Goal: Transaction & Acquisition: Purchase product/service

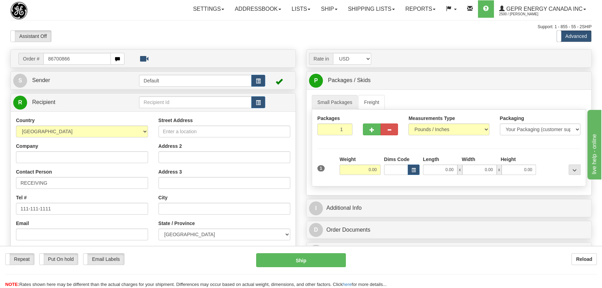
type input "86700866"
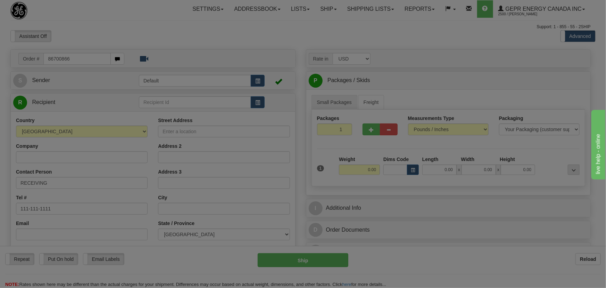
click at [144, 42] on body "Training Course Close Toggle navigation Settings Shipping Preferences New Recip…" at bounding box center [303, 144] width 606 height 288
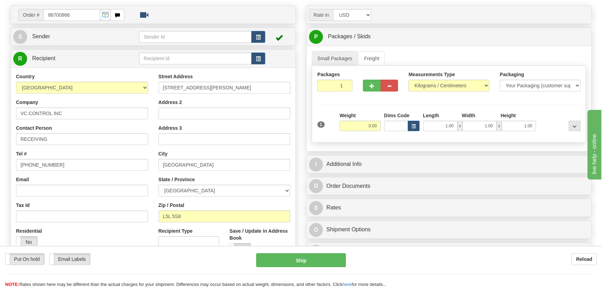
scroll to position [63, 0]
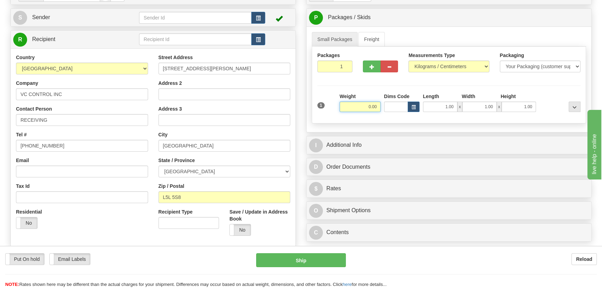
drag, startPoint x: 365, startPoint y: 106, endPoint x: 386, endPoint y: 109, distance: 21.5
click at [386, 109] on div "1 Weight 0.00 Dims Code 1.00" at bounding box center [449, 105] width 267 height 25
type input "38.00"
drag, startPoint x: 550, startPoint y: 85, endPoint x: 505, endPoint y: 80, distance: 46.2
click at [550, 85] on hr at bounding box center [448, 85] width 263 height 0
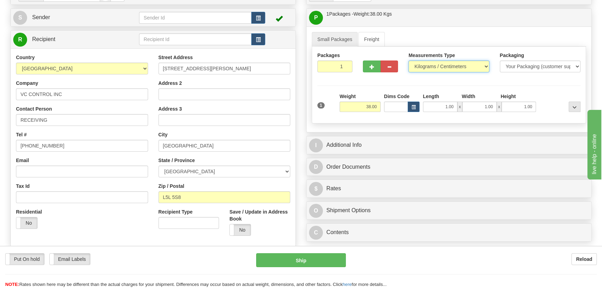
click at [455, 63] on select "Pounds / Inches Kilograms / Centimeters" at bounding box center [448, 66] width 81 height 12
select select "0"
click at [408, 60] on select "Pounds / Inches Kilograms / Centimeters" at bounding box center [448, 66] width 81 height 12
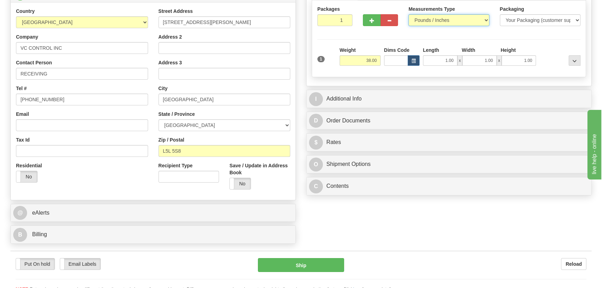
scroll to position [189, 0]
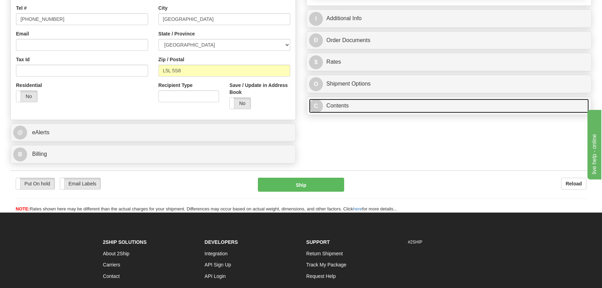
click at [428, 112] on link "C Contents" at bounding box center [449, 106] width 280 height 14
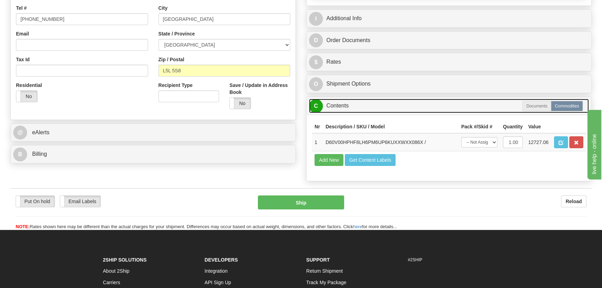
click at [430, 110] on link "C Contents" at bounding box center [449, 106] width 280 height 14
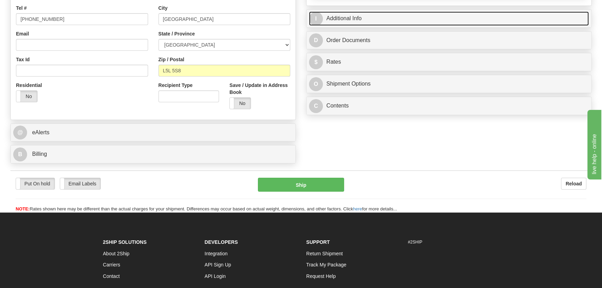
click at [501, 15] on link "I Additional Info" at bounding box center [449, 18] width 280 height 14
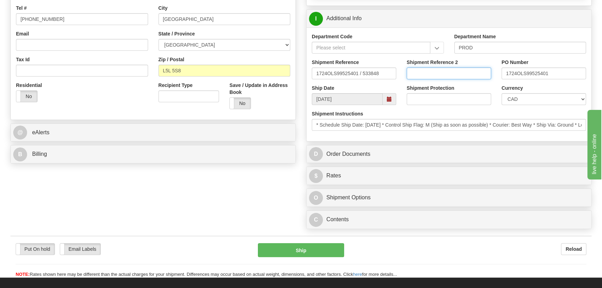
click at [427, 73] on input "Shipment Reference 2" at bounding box center [449, 73] width 84 height 12
drag, startPoint x: 453, startPoint y: 73, endPoint x: 410, endPoint y: 65, distance: 43.4
click at [410, 65] on div "Shipment Reference 2 5399005411" at bounding box center [449, 69] width 84 height 21
type input "5399005411"
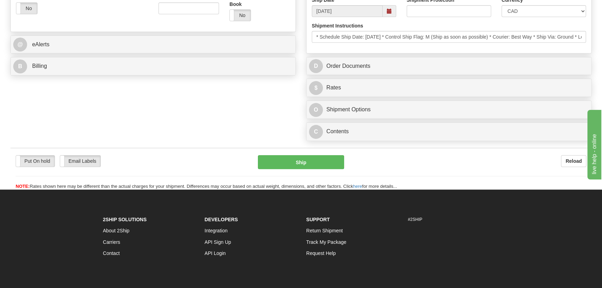
scroll to position [284, 0]
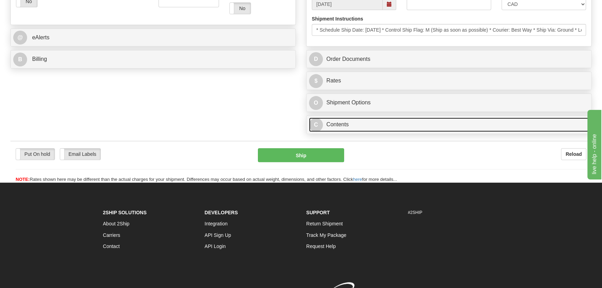
click at [451, 122] on link "C Contents" at bounding box center [449, 124] width 280 height 14
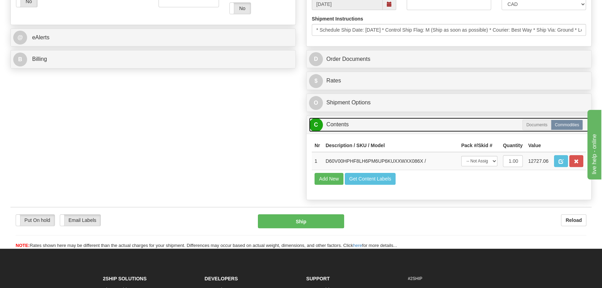
click at [451, 122] on link "C Contents" at bounding box center [449, 124] width 280 height 14
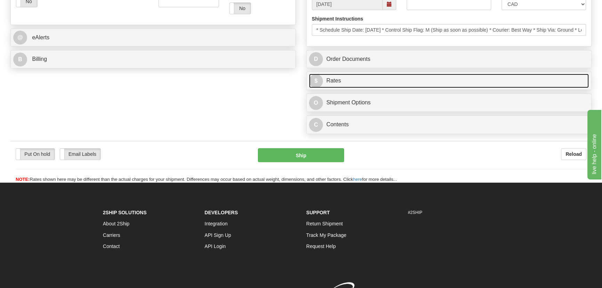
click at [482, 75] on link "$ Rates" at bounding box center [449, 81] width 280 height 14
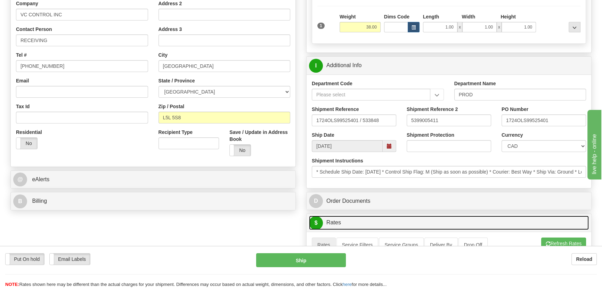
scroll to position [158, 0]
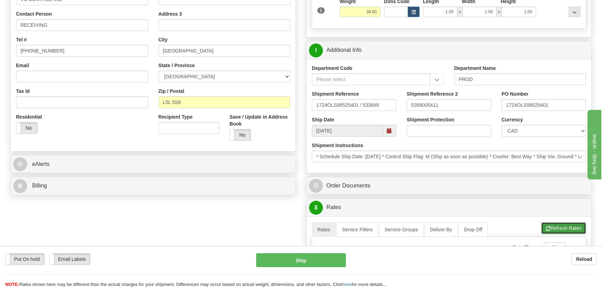
click at [563, 231] on button "Refresh Rates" at bounding box center [563, 228] width 45 height 12
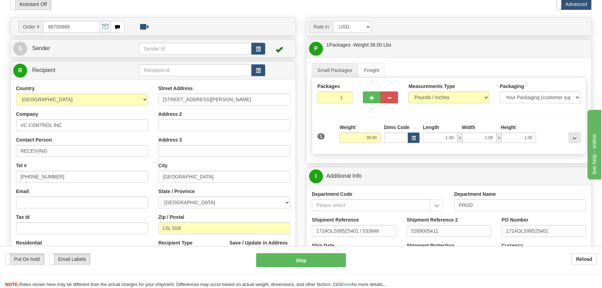
scroll to position [31, 0]
drag, startPoint x: 366, startPoint y: 137, endPoint x: 383, endPoint y: 140, distance: 17.5
click at [383, 140] on div "1 Weight 38.00 Dims Code x x" at bounding box center [449, 136] width 267 height 25
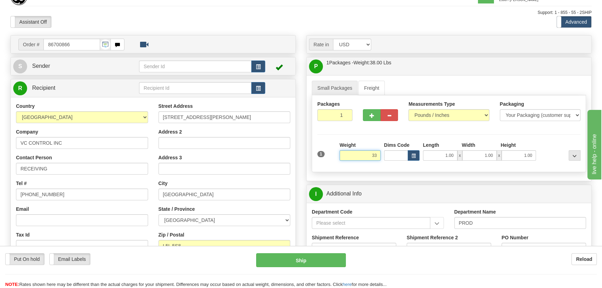
scroll to position [0, 0]
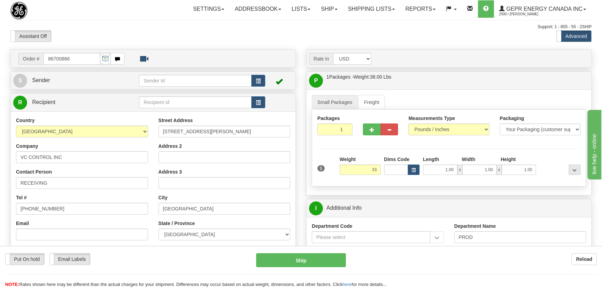
type input "33.00"
click at [555, 164] on div at bounding box center [560, 165] width 44 height 19
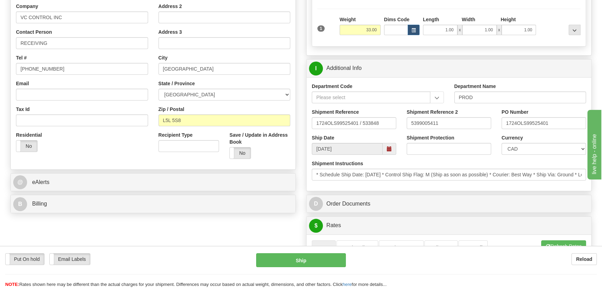
scroll to position [158, 0]
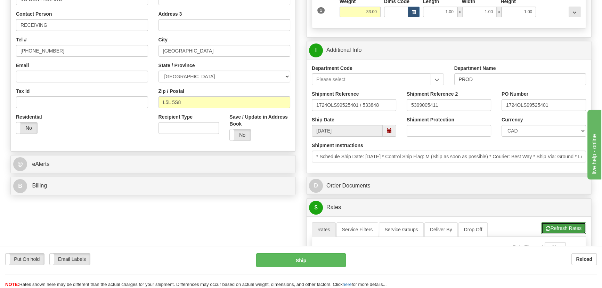
click at [569, 230] on button "Refresh Rates" at bounding box center [563, 228] width 45 height 12
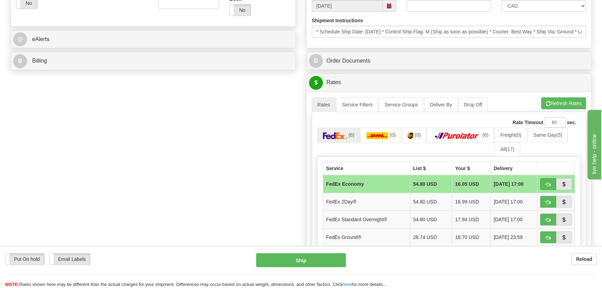
scroll to position [284, 0]
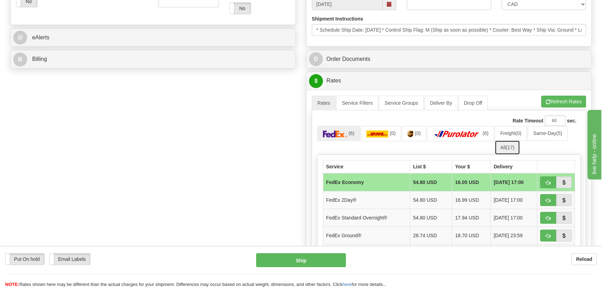
click at [511, 149] on link "All (17)" at bounding box center [506, 147] width 25 height 15
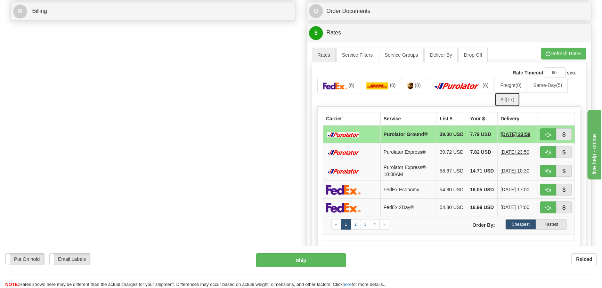
scroll to position [347, 0]
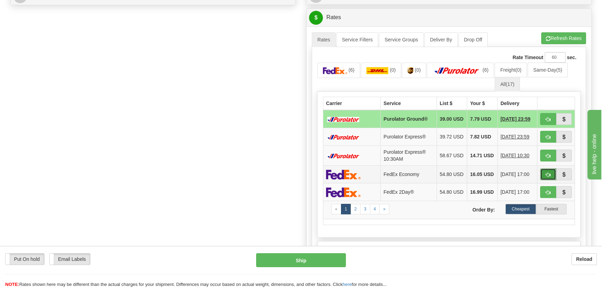
click at [549, 177] on span "button" at bounding box center [548, 174] width 5 height 5
type input "20"
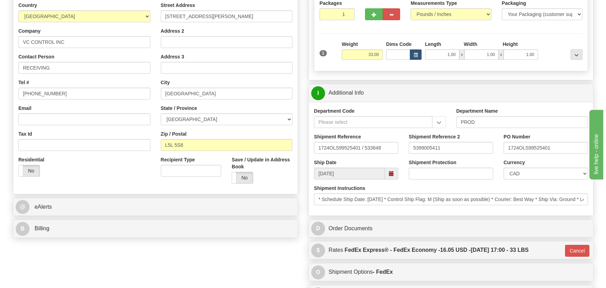
scroll to position [102, 0]
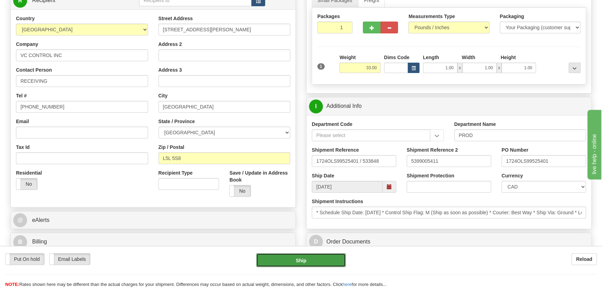
click at [311, 258] on button "Ship" at bounding box center [301, 260] width 90 height 14
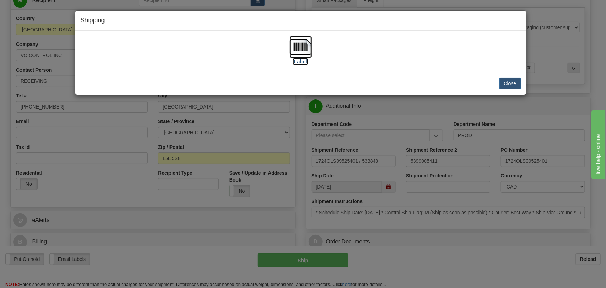
click at [298, 47] on img at bounding box center [301, 47] width 22 height 22
click at [511, 78] on button "Close" at bounding box center [511, 83] width 22 height 12
click at [513, 80] on button "Close" at bounding box center [511, 83] width 22 height 12
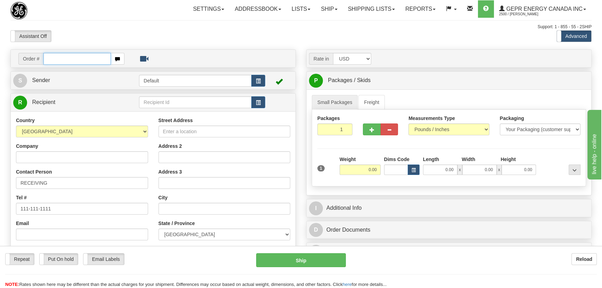
paste input "0086700864"
type input "0086700864"
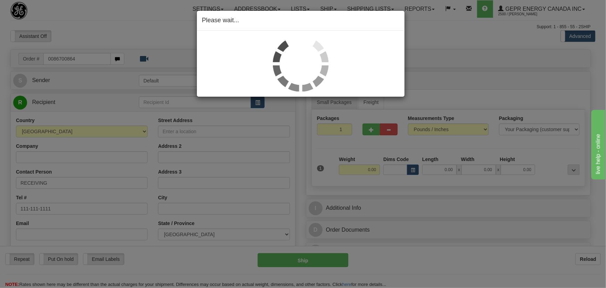
click at [359, 129] on div "Please wait..." at bounding box center [303, 144] width 606 height 288
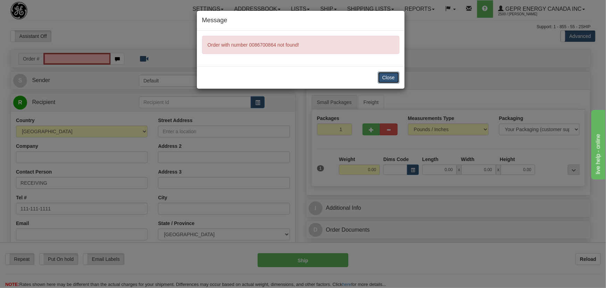
click at [392, 77] on button "Close" at bounding box center [389, 78] width 22 height 12
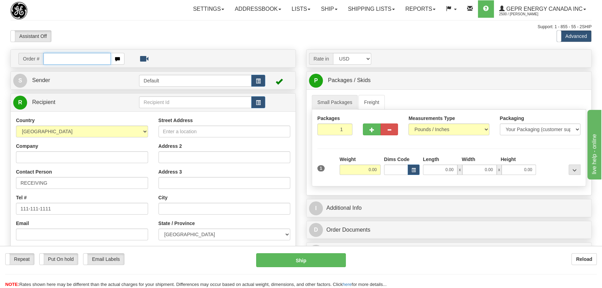
paste input "86700864"
type input "86700864"
click at [114, 39] on body "Training Course Close Toggle navigation Settings Shipping Preferences New Recip…" at bounding box center [301, 144] width 602 height 288
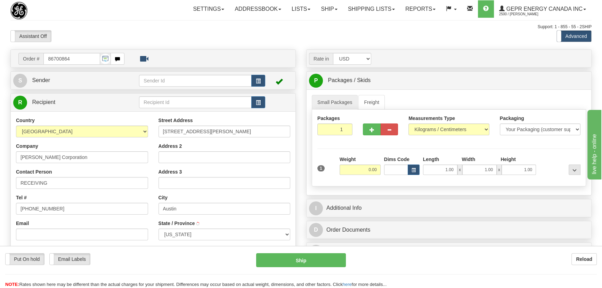
type input "AUSTIN"
click at [351, 136] on div "Packages 1 1" at bounding box center [335, 128] width 46 height 26
type input "4"
click at [363, 144] on div "Packages 4 1 Measurements Type" at bounding box center [449, 147] width 274 height 77
click at [366, 172] on input "0.00" at bounding box center [359, 169] width 41 height 10
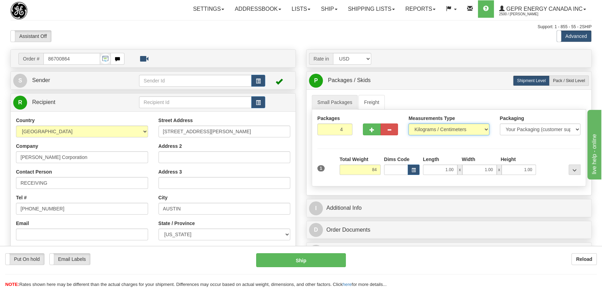
type input "84.00"
click at [437, 126] on select "Pounds / Inches Kilograms / Centimeters" at bounding box center [448, 129] width 81 height 12
select select "0"
click at [408, 123] on select "Pounds / Inches Kilograms / Centimeters" at bounding box center [448, 129] width 81 height 12
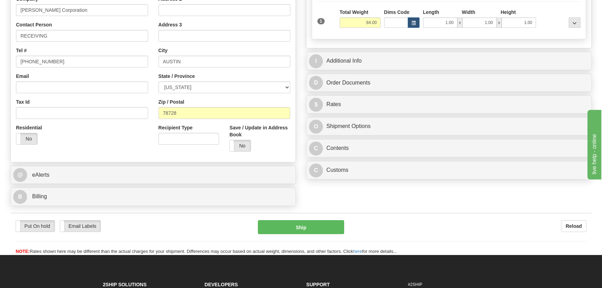
scroll to position [158, 0]
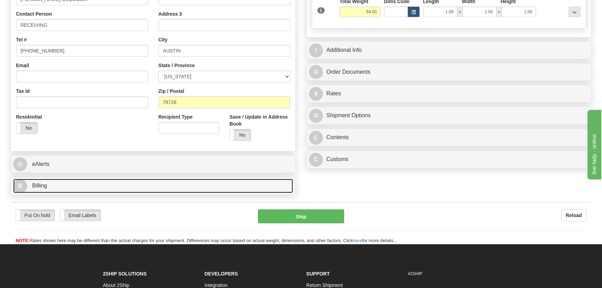
click at [129, 181] on link "B Billing" at bounding box center [153, 186] width 280 height 14
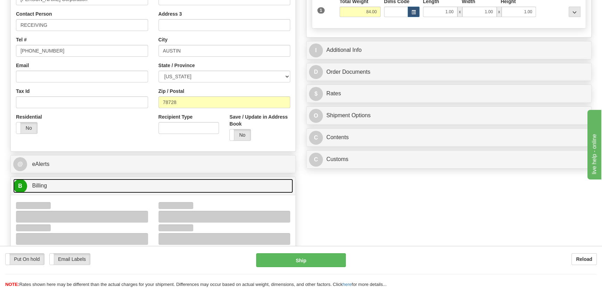
scroll to position [221, 0]
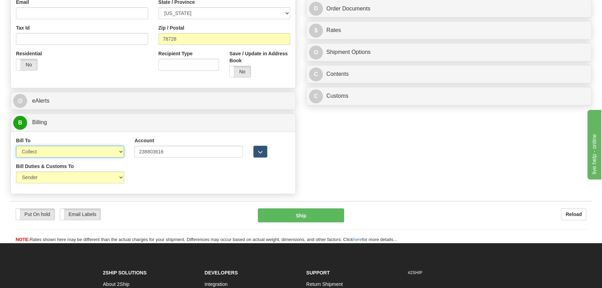
drag, startPoint x: 52, startPoint y: 149, endPoint x: 48, endPoint y: 156, distance: 8.0
click at [52, 149] on select "Sender Recipient Third Party Collect" at bounding box center [70, 152] width 108 height 12
click at [16, 146] on select "Sender Recipient Third Party Collect" at bounding box center [70, 152] width 108 height 12
click at [71, 155] on select "Sender Recipient Third Party Collect" at bounding box center [70, 152] width 108 height 12
select select "2"
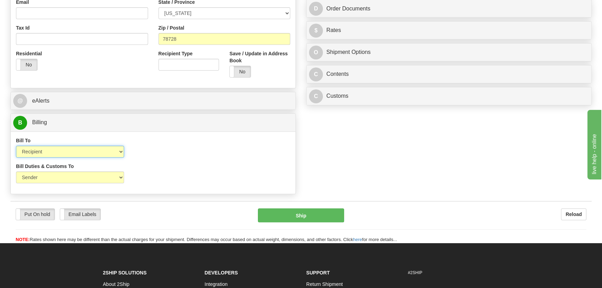
click at [16, 146] on select "Sender Recipient Third Party Collect" at bounding box center [70, 152] width 108 height 12
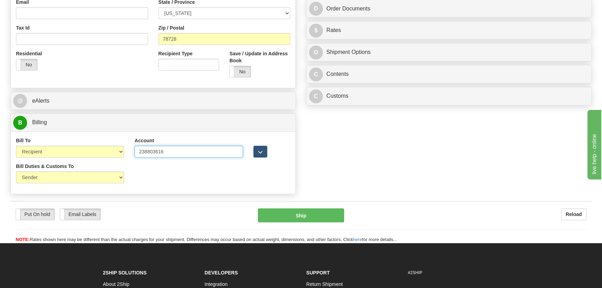
drag, startPoint x: 165, startPoint y: 156, endPoint x: 176, endPoint y: 172, distance: 19.0
click at [101, 153] on div "Bill To Sender Recipient Third Party Collect Account 238803616 3rd Party Accoun…" at bounding box center [153, 150] width 285 height 26
drag, startPoint x: 314, startPoint y: 167, endPoint x: 357, endPoint y: 118, distance: 65.0
click at [320, 160] on div "Order # 86700864 S Sender" at bounding box center [300, 12] width 591 height 369
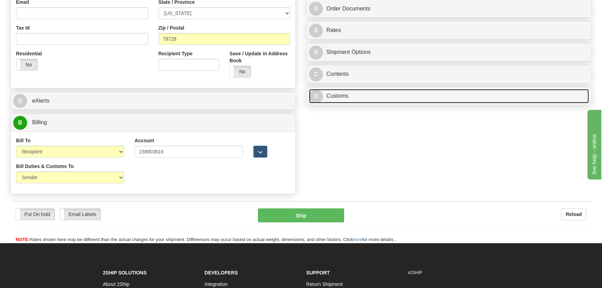
click at [378, 92] on link "C Customs" at bounding box center [449, 96] width 280 height 14
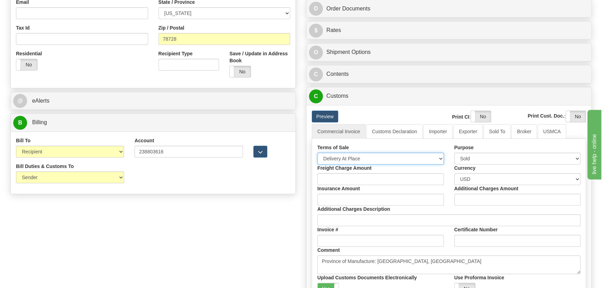
click at [355, 157] on select "Free Carrier Free On Board Ex Works Delivered Duty Unpaid Delivered Duty Paid C…" at bounding box center [380, 159] width 126 height 12
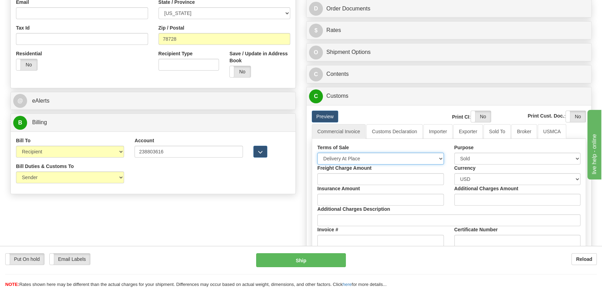
select select "7"
click at [317, 153] on select "Free Carrier Free On Board Ex Works Delivered Duty Unpaid Delivered Duty Paid C…" at bounding box center [380, 159] width 126 height 12
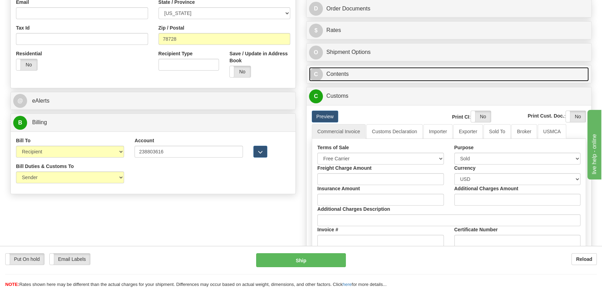
click at [465, 72] on link "C Contents" at bounding box center [449, 74] width 280 height 14
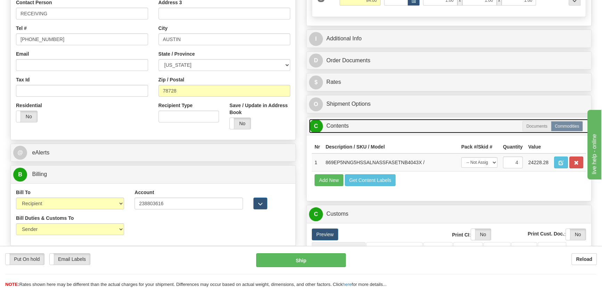
scroll to position [95, 0]
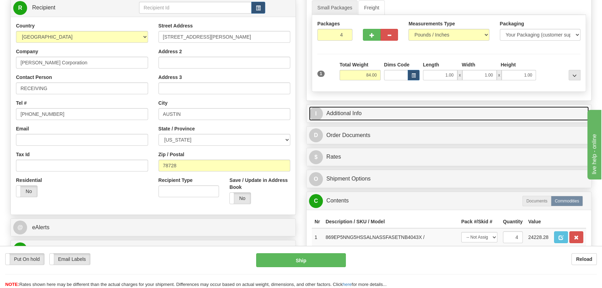
click at [468, 109] on link "I Additional Info" at bounding box center [449, 113] width 280 height 14
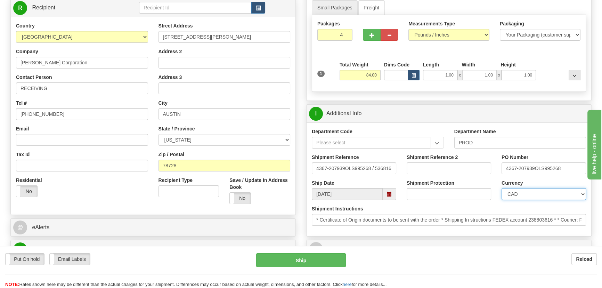
click at [543, 195] on select "CAD USD EUR ZAR [PERSON_NAME] ARN AUD AUS AWG BBD BFR BGN BHD BMD BND BRC BRL C…" at bounding box center [543, 194] width 84 height 12
select select "1"
click at [501, 188] on select "CAD USD EUR ZAR [PERSON_NAME] ARN AUD AUS AWG BBD BFR BGN BHD BMD BND BRC BRL C…" at bounding box center [543, 194] width 84 height 12
click at [454, 170] on input "Shipment Reference 2" at bounding box center [449, 168] width 84 height 12
drag, startPoint x: 456, startPoint y: 166, endPoint x: 371, endPoint y: 149, distance: 86.8
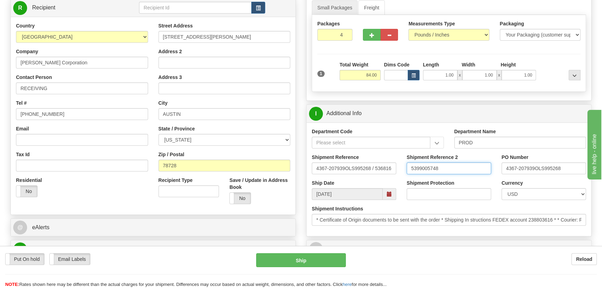
click at [386, 151] on div "Department Code Department Name PROD Shipment Reference 4367-207939OLS995268 / …" at bounding box center [448, 179] width 285 height 114
type input "5399005748"
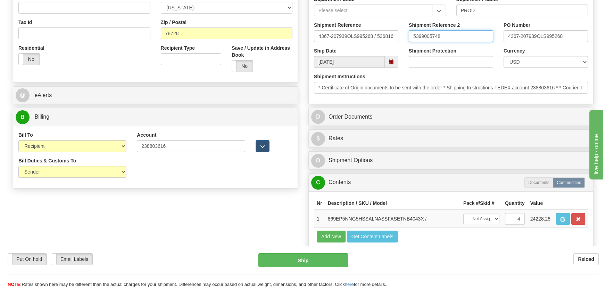
scroll to position [284, 0]
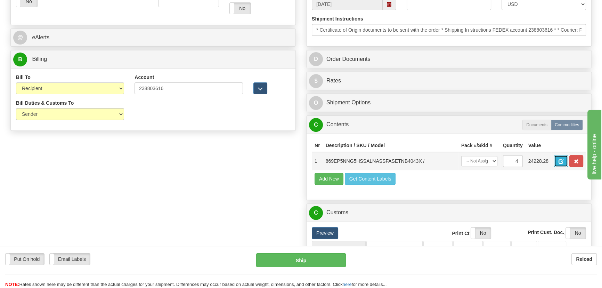
click at [563, 163] on button "button" at bounding box center [561, 161] width 14 height 12
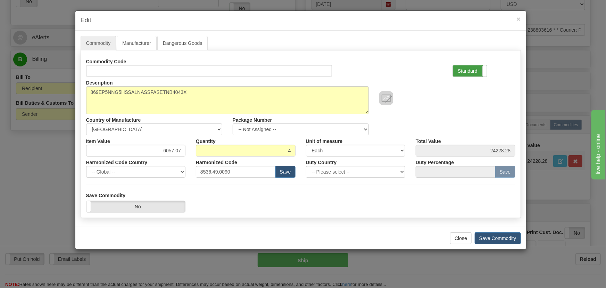
click at [477, 69] on label "Standard" at bounding box center [470, 70] width 34 height 11
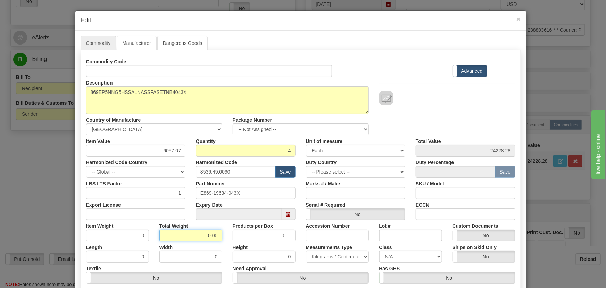
drag, startPoint x: 207, startPoint y: 232, endPoint x: 226, endPoint y: 240, distance: 21.0
click at [226, 240] on div "Item Weight 0 Total Weight 0.00 Products per Box 0 Accession Number Lot # Custo…" at bounding box center [301, 230] width 440 height 21
type input "4"
type input "1.0000"
drag, startPoint x: 161, startPoint y: 151, endPoint x: 198, endPoint y: 156, distance: 37.2
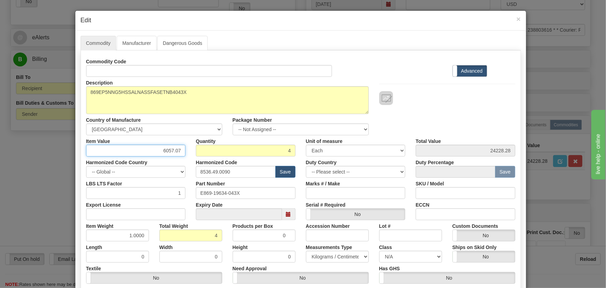
click at [196, 156] on div "Commodity Code Standard Advanced Description 869EP5NNG5HSSALNASSFASETNB4043X Co…" at bounding box center [300, 180] width 429 height 249
paste input "3.758,78"
type input "3758.78"
type input "15035.12"
click at [440, 115] on div "Description 869EP5NNG5HSSALNASSFASETNB4043X Country of Manufacture -- Unknown -…" at bounding box center [301, 106] width 440 height 58
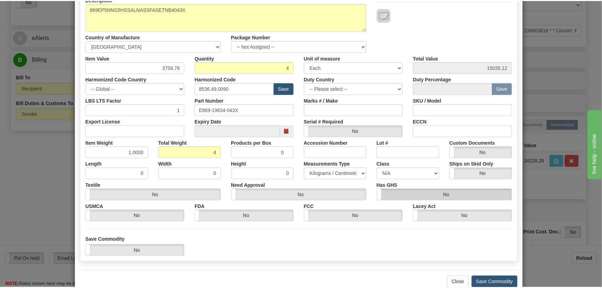
scroll to position [99, 0]
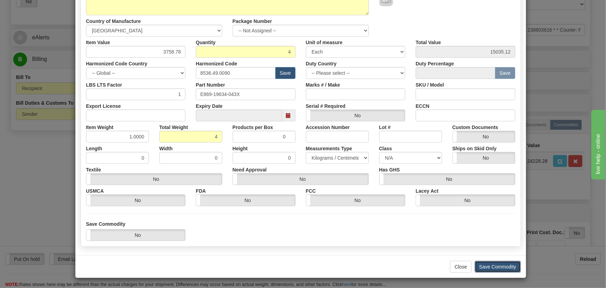
click at [495, 267] on button "Save Commodity" at bounding box center [498, 267] width 46 height 12
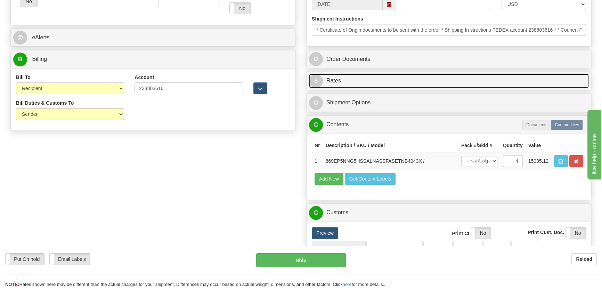
click at [516, 78] on link "$ Rates" at bounding box center [449, 81] width 280 height 14
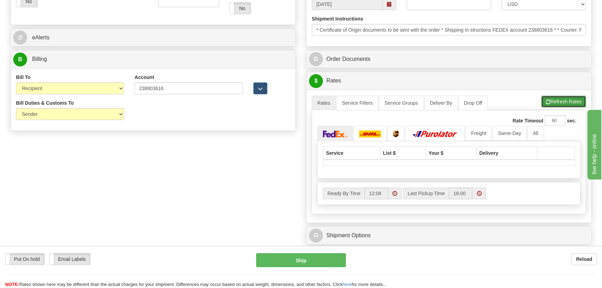
click at [559, 100] on button "Refresh Rates" at bounding box center [563, 102] width 45 height 12
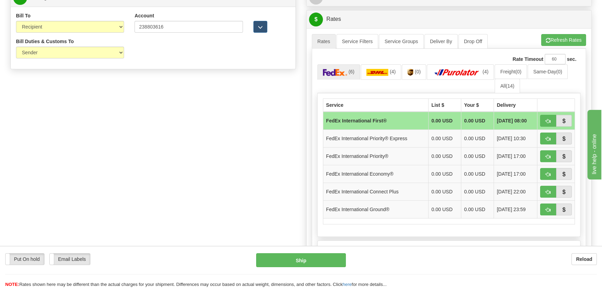
scroll to position [379, 0]
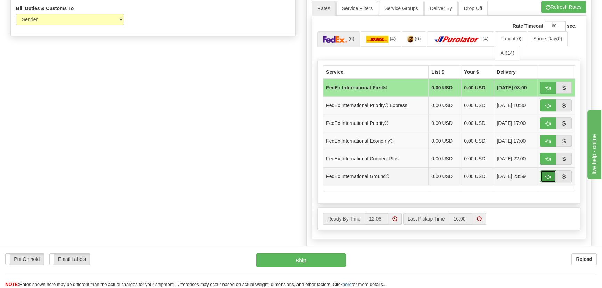
click at [549, 174] on span "button" at bounding box center [548, 176] width 5 height 5
type input "92"
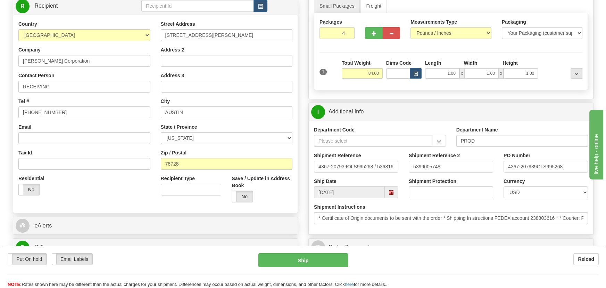
scroll to position [95, 0]
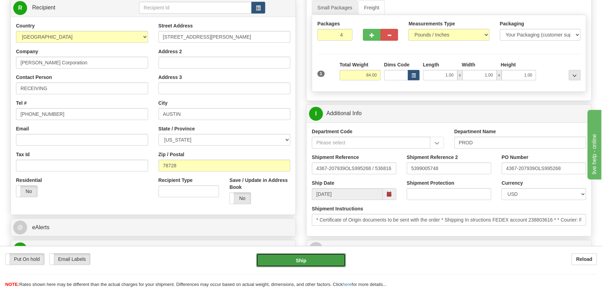
click at [319, 261] on button "Ship" at bounding box center [301, 260] width 90 height 14
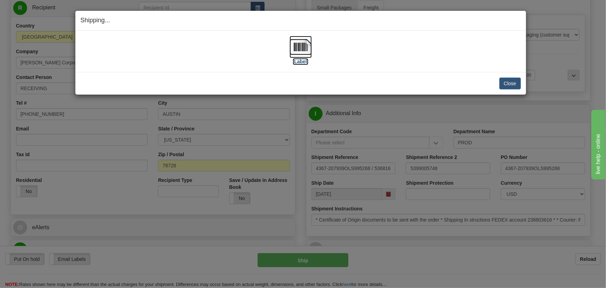
click at [297, 45] on img at bounding box center [301, 47] width 22 height 22
click at [516, 80] on button "Close" at bounding box center [511, 83] width 22 height 12
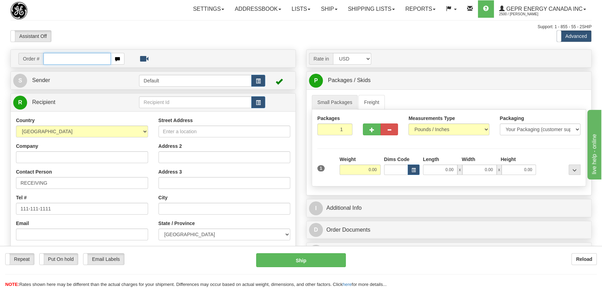
paste input "0086700860"
click at [54, 58] on input "0086700860" at bounding box center [76, 59] width 67 height 12
type input "86700860"
click at [142, 43] on body "Training Course Close Toggle navigation Settings Shipping Preferences New Recip…" at bounding box center [303, 144] width 606 height 288
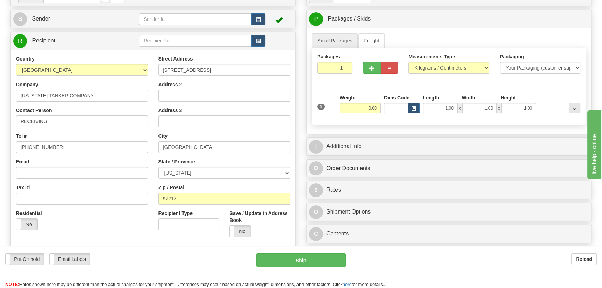
scroll to position [63, 0]
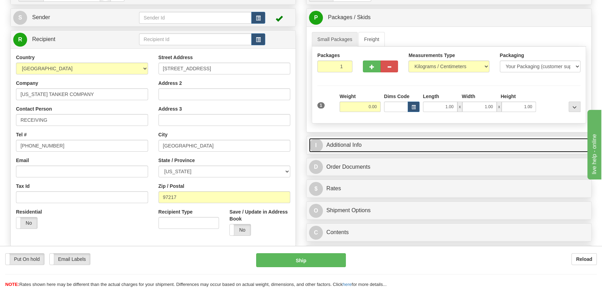
click at [464, 143] on link "I Additional Info" at bounding box center [449, 145] width 280 height 14
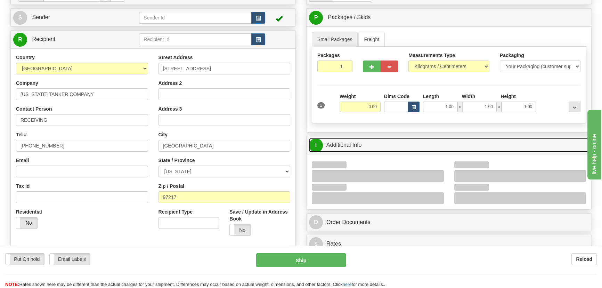
scroll to position [126, 0]
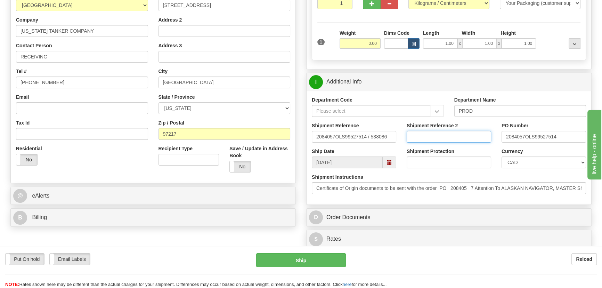
click at [456, 139] on input "Shipment Reference 2" at bounding box center [449, 137] width 84 height 12
drag, startPoint x: 456, startPoint y: 139, endPoint x: 335, endPoint y: 132, distance: 121.5
click at [339, 132] on div "Shipment Reference 2084057OLS99527514 / 538086 Shipment Reference 2 5399005821 …" at bounding box center [448, 135] width 285 height 26
type input "5399005821"
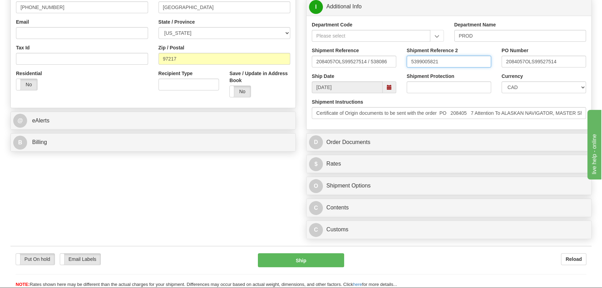
scroll to position [221, 0]
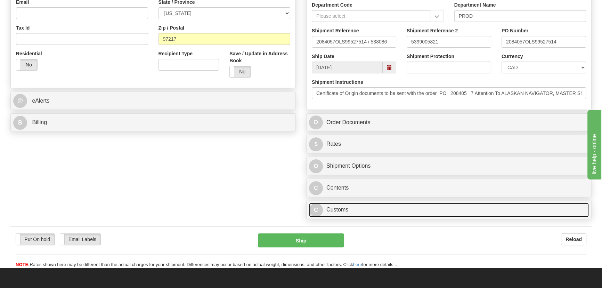
click at [415, 211] on link "C Customs" at bounding box center [449, 210] width 280 height 14
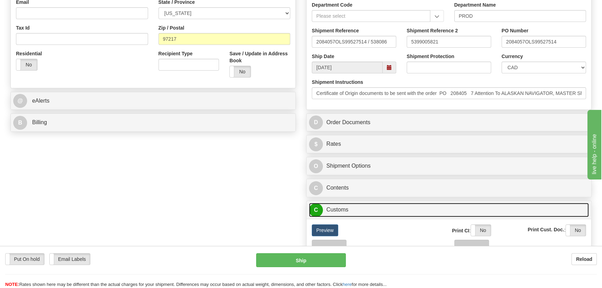
scroll to position [316, 0]
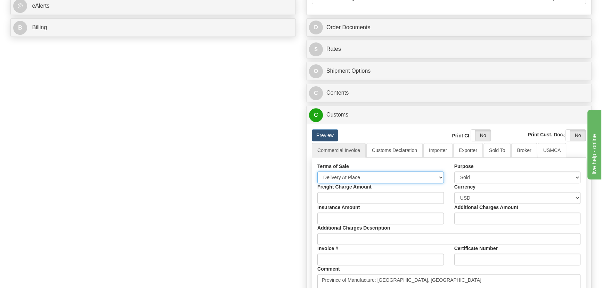
click at [360, 174] on select "Free Carrier Free On Board Ex Works Delivered Duty Unpaid Delivered Duty Paid C…" at bounding box center [380, 177] width 126 height 12
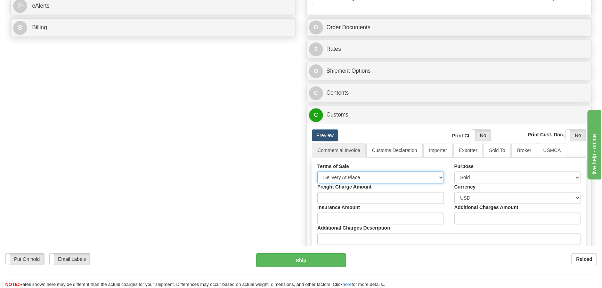
select select "7"
click at [317, 171] on select "Free Carrier Free On Board Ex Works Delivered Duty Unpaid Delivered Duty Paid C…" at bounding box center [380, 177] width 126 height 12
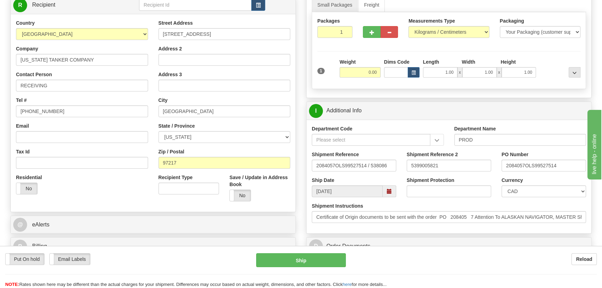
scroll to position [95, 0]
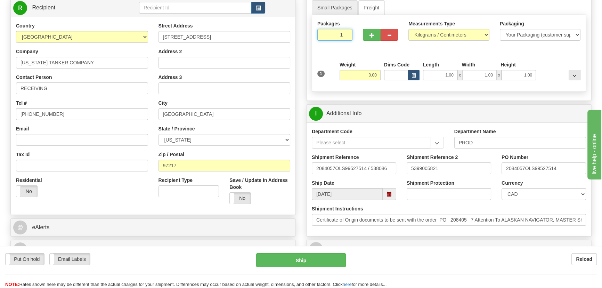
drag, startPoint x: 337, startPoint y: 35, endPoint x: 368, endPoint y: 43, distance: 32.8
click at [359, 40] on div "Packages 1 1" at bounding box center [448, 33] width 273 height 27
type input "2"
click at [434, 31] on div "Packages 2 1 Measurements Type" at bounding box center [449, 53] width 274 height 77
select select "0"
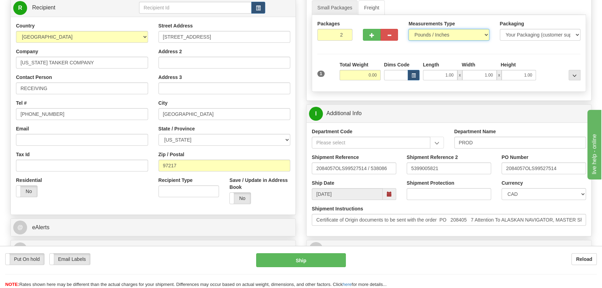
click at [408, 29] on select "Pounds / Inches Kilograms / Centimeters" at bounding box center [448, 35] width 81 height 12
drag, startPoint x: 365, startPoint y: 76, endPoint x: 386, endPoint y: 81, distance: 22.2
click at [384, 81] on div "1 Total Weight 0.00 Dims Code x" at bounding box center [449, 73] width 267 height 25
type input "42.00"
click at [531, 194] on select "CAD USD EUR ZAR [PERSON_NAME] ARN AUD AUS AWG BBD BFR BGN BHD BMD BND BRC BRL C…" at bounding box center [543, 194] width 84 height 12
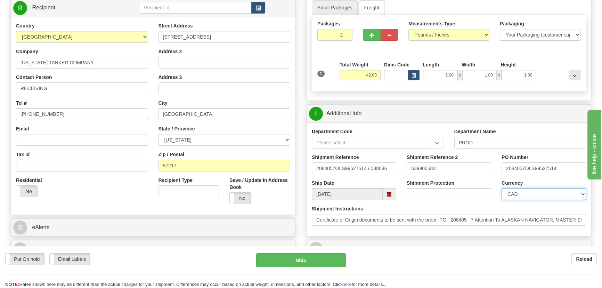
select select "1"
click at [501, 188] on select "CAD USD EUR ZAR [PERSON_NAME] ARN AUD AUS AWG BBD BFR BGN BHD BMD BND BRC BRL C…" at bounding box center [543, 194] width 84 height 12
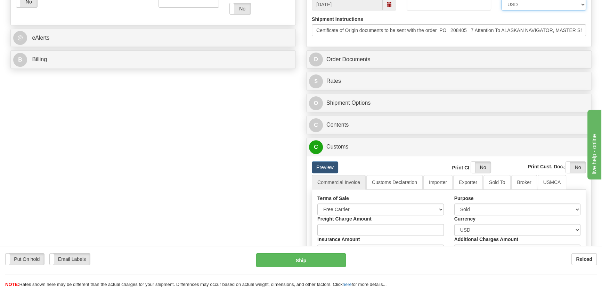
scroll to position [284, 0]
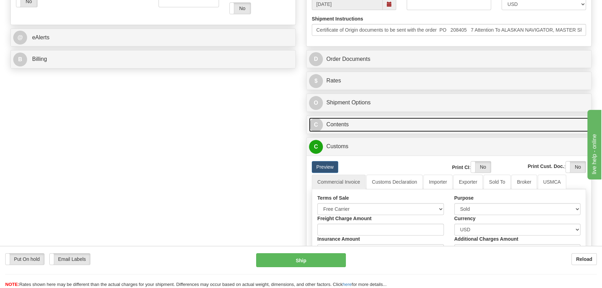
click at [470, 125] on link "C Contents" at bounding box center [449, 124] width 280 height 14
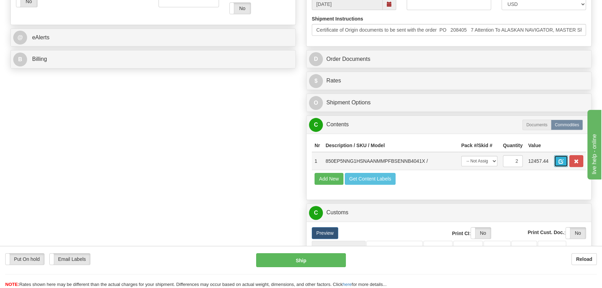
click at [562, 161] on span "button" at bounding box center [560, 161] width 5 height 5
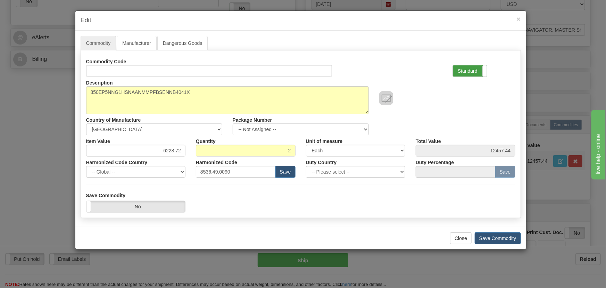
click at [465, 75] on label "Standard" at bounding box center [470, 70] width 34 height 11
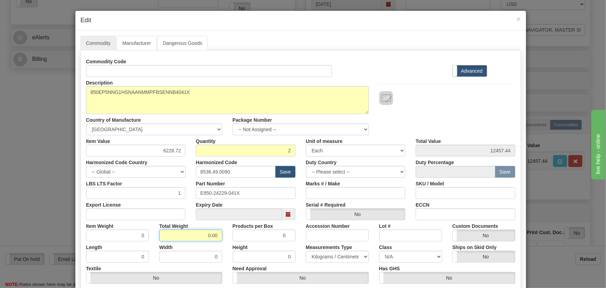
drag, startPoint x: 200, startPoint y: 233, endPoint x: 222, endPoint y: 239, distance: 22.9
click at [222, 239] on div "Total Weight 0.00" at bounding box center [190, 230] width 73 height 21
type input "2"
type input "1.0000"
drag, startPoint x: 158, startPoint y: 146, endPoint x: 180, endPoint y: 153, distance: 23.2
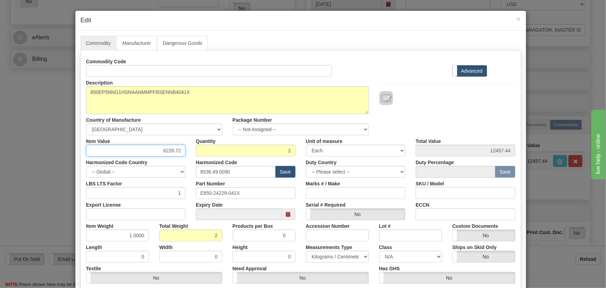
click at [180, 153] on input "6228.72" at bounding box center [136, 151] width 100 height 12
paste input "3.586,95"
type input "3586.95"
type input "7173.90"
click at [423, 92] on div at bounding box center [447, 98] width 136 height 14
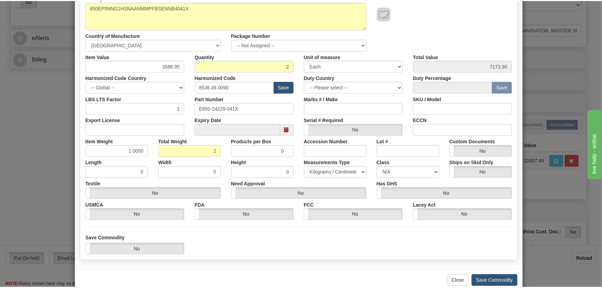
scroll to position [99, 0]
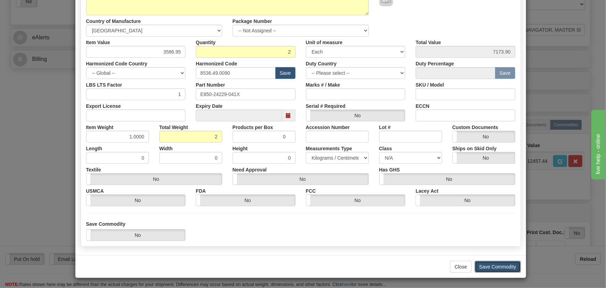
click at [497, 264] on button "Save Commodity" at bounding box center [498, 267] width 46 height 12
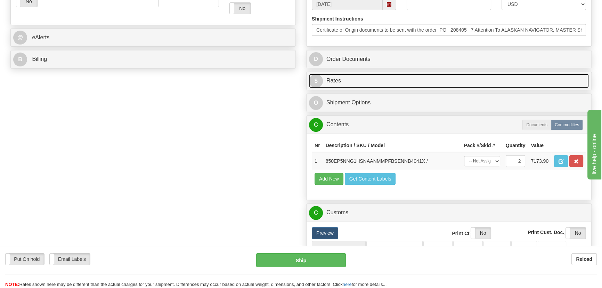
click at [541, 83] on link "$ Rates" at bounding box center [449, 81] width 280 height 14
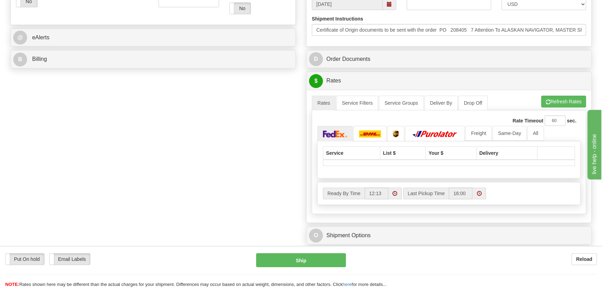
click at [559, 107] on ul "Rates Service Filters Service Groups Deliver By Drop Off Pickup Refresh Rates C…" at bounding box center [449, 103] width 274 height 15
click at [560, 101] on button "Refresh Rates" at bounding box center [563, 102] width 45 height 12
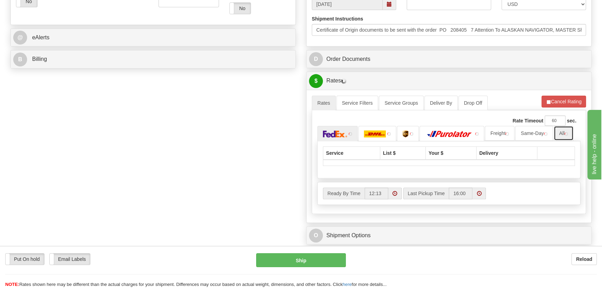
click at [560, 132] on ul "Freight Same-Day All" at bounding box center [448, 133] width 263 height 15
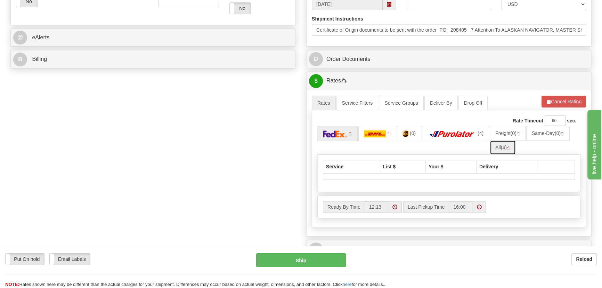
click at [507, 146] on link "All (4)" at bounding box center [503, 147] width 26 height 15
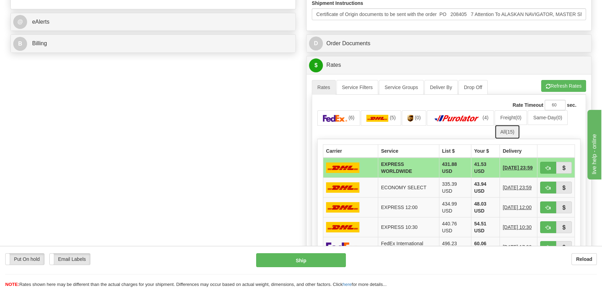
scroll to position [316, 0]
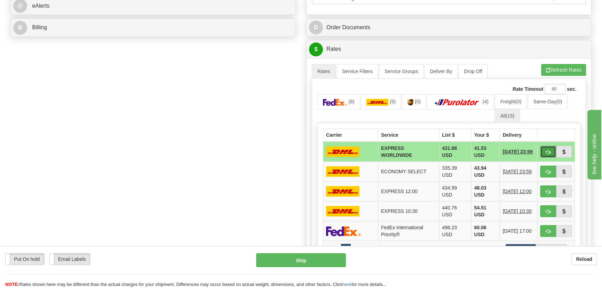
click at [547, 151] on span "button" at bounding box center [548, 152] width 5 height 5
type input "P"
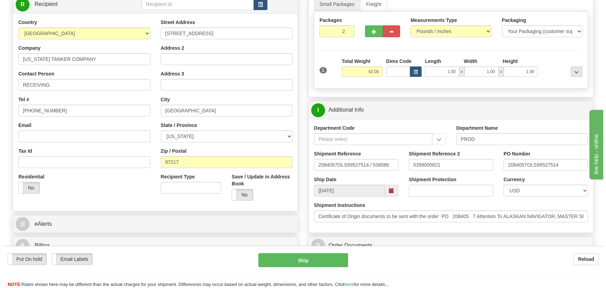
scroll to position [95, 0]
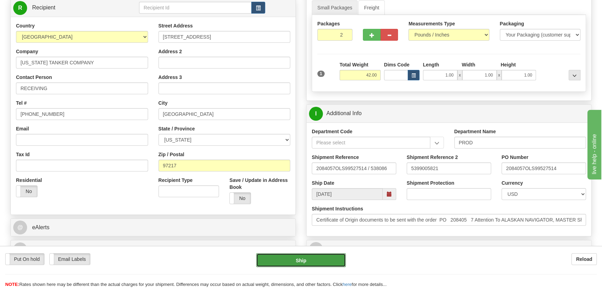
click at [319, 257] on button "Ship" at bounding box center [301, 260] width 90 height 14
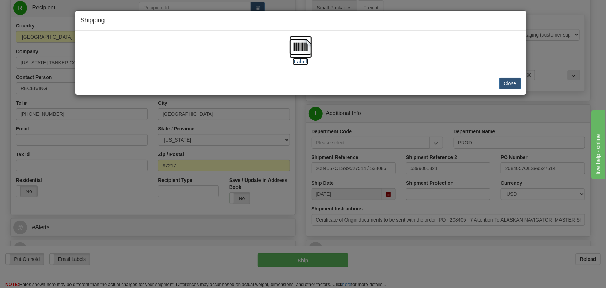
click at [302, 43] on img at bounding box center [301, 47] width 22 height 22
click at [513, 83] on button "Close" at bounding box center [511, 83] width 22 height 12
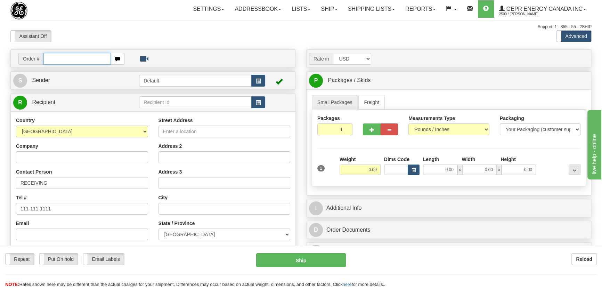
paste input "0086700861"
click at [52, 59] on input "0086700861" at bounding box center [76, 59] width 67 height 12
type input "86700861"
click at [359, 42] on body "Training Course Close Toggle navigation Settings Shipping Preferences New Recip…" at bounding box center [303, 144] width 606 height 288
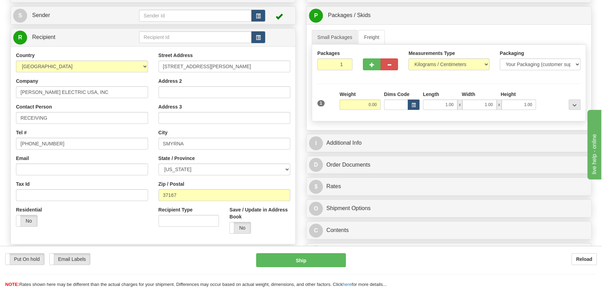
scroll to position [95, 0]
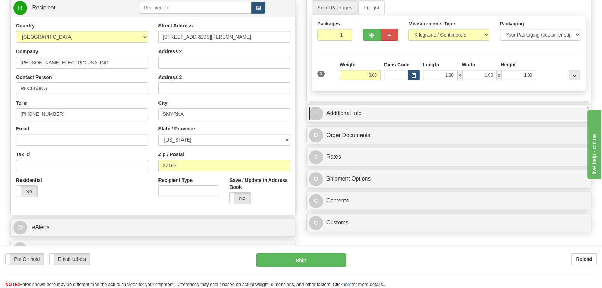
click at [488, 115] on link "I Additional Info" at bounding box center [449, 113] width 280 height 14
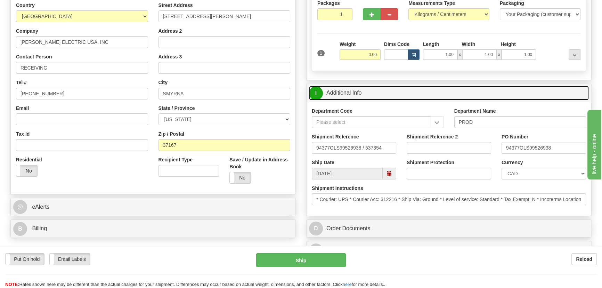
scroll to position [126, 0]
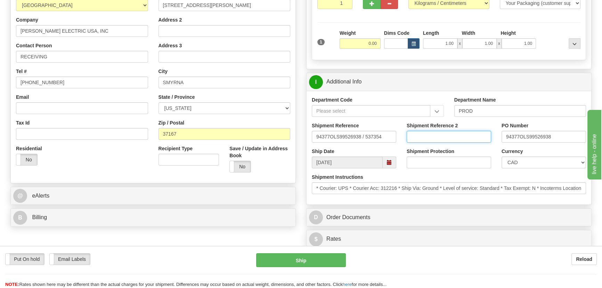
click at [456, 138] on input "Shipment Reference 2" at bounding box center [449, 137] width 84 height 12
drag, startPoint x: 439, startPoint y: 136, endPoint x: 374, endPoint y: 124, distance: 66.1
click at [374, 124] on div "Shipment Reference 94377OLS99526938 / 537354 Shipment Reference 2 5399005798 PO…" at bounding box center [448, 135] width 285 height 26
type input "5399005798"
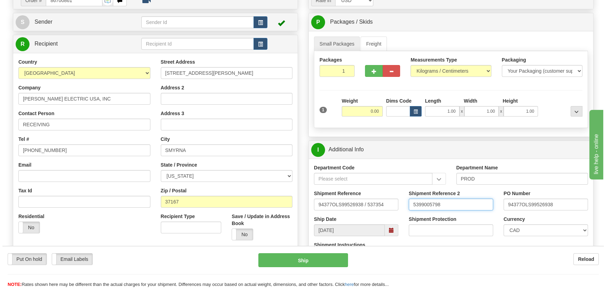
scroll to position [0, 0]
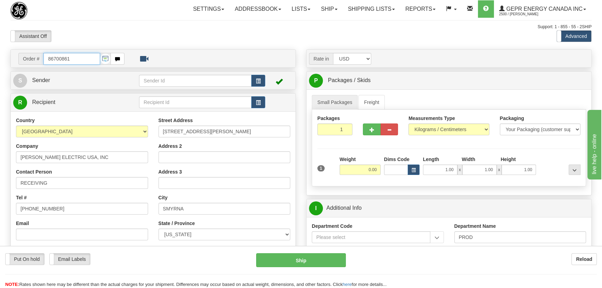
drag, startPoint x: 93, startPoint y: 58, endPoint x: 0, endPoint y: 56, distance: 93.1
click at [0, 56] on div "Toggle navigation Settings Shipping Preferences Fields Preferences New" at bounding box center [301, 239] width 602 height 479
click at [89, 31] on body "Training Course Close Toggle navigation Settings Shipping Preferences New Recip…" at bounding box center [301, 144] width 602 height 288
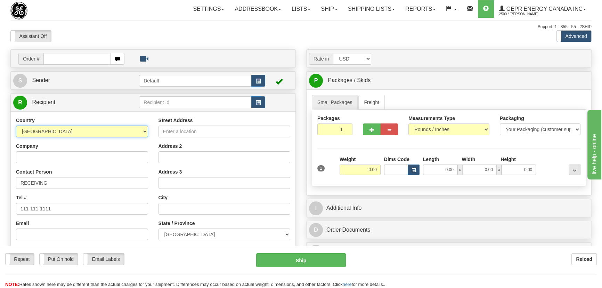
click at [112, 134] on select "[GEOGRAPHIC_DATA] [GEOGRAPHIC_DATA] [GEOGRAPHIC_DATA] [GEOGRAPHIC_DATA] [US_STA…" at bounding box center [82, 131] width 132 height 12
select select "US"
click at [16, 125] on select "[GEOGRAPHIC_DATA] [GEOGRAPHIC_DATA] [GEOGRAPHIC_DATA] [GEOGRAPHIC_DATA] [US_STA…" at bounding box center [82, 131] width 132 height 12
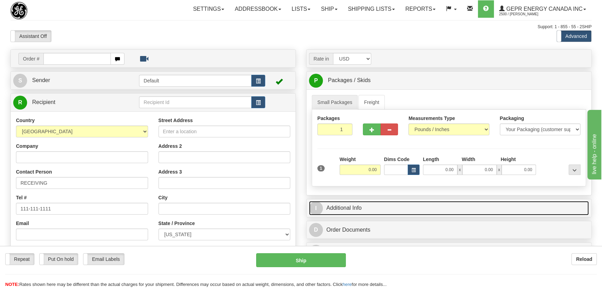
click at [514, 204] on link "I Additional Info" at bounding box center [449, 208] width 280 height 14
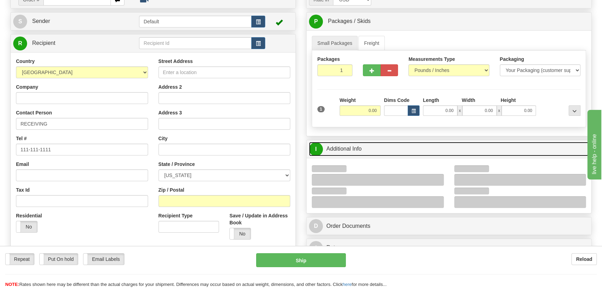
scroll to position [126, 0]
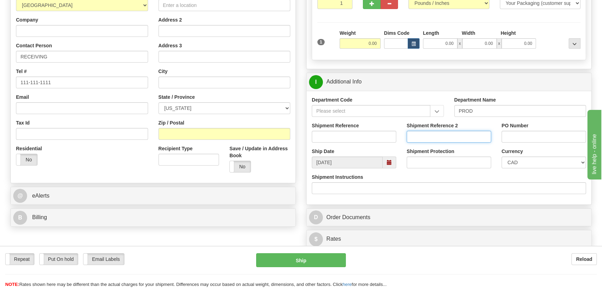
click at [475, 139] on input "Shipment Reference 2" at bounding box center [449, 137] width 84 height 12
paste input "5399005798"
type input "5399005798"
click at [372, 133] on input "Shipment Reference" at bounding box center [354, 137] width 84 height 12
paste input "5399005798"
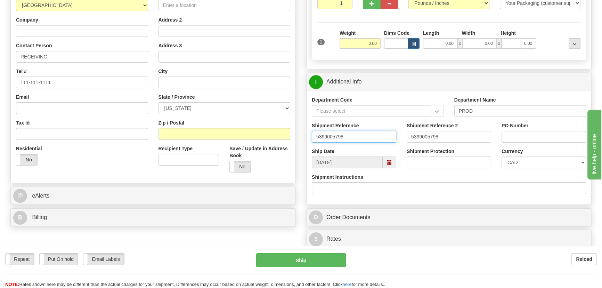
type input "5399005798"
drag, startPoint x: 478, startPoint y: 137, endPoint x: 341, endPoint y: 137, distance: 136.9
click at [342, 137] on div "Shipment Reference 5399005798 Shipment Reference 2 5399005798 PO Number" at bounding box center [448, 135] width 285 height 26
click at [521, 157] on select "CAD USD EUR ZAR [PERSON_NAME] ARN AUD AUS AWG BBD BFR BGN BHD BMD BND BRC BRL C…" at bounding box center [543, 162] width 84 height 12
select select "1"
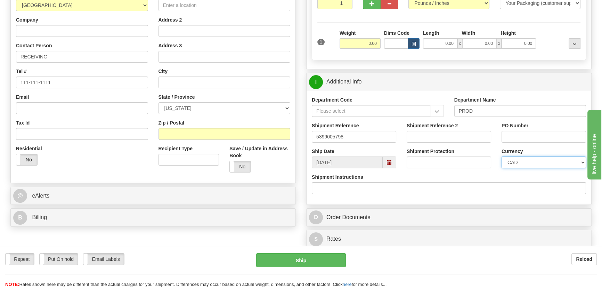
click at [501, 156] on select "CAD USD EUR ZAR [PERSON_NAME] ARN AUD AUS AWG BBD BFR BGN BHD BMD BND BRC BRL C…" at bounding box center [543, 162] width 84 height 12
drag, startPoint x: 528, startPoint y: 136, endPoint x: 555, endPoint y: 97, distance: 47.1
click at [528, 136] on input "PO Number" at bounding box center [543, 137] width 84 height 12
paste input "94377OLS99526938"
type input "94377OLS99526938"
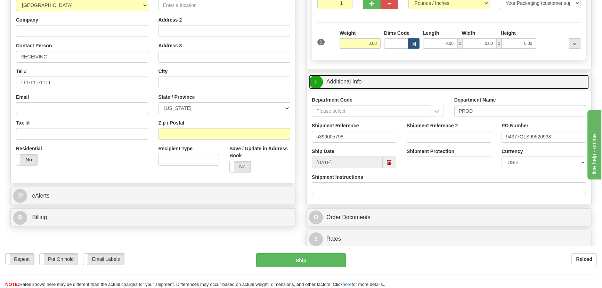
click at [555, 85] on link "I Additional Info" at bounding box center [449, 82] width 280 height 14
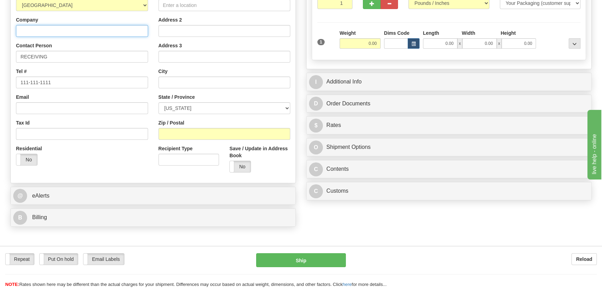
drag, startPoint x: 138, startPoint y: 25, endPoint x: 159, endPoint y: 24, distance: 21.6
click at [138, 25] on input "Company" at bounding box center [82, 31] width 132 height 12
paste input "[PERSON_NAME] ELECTRIC USA, INC"
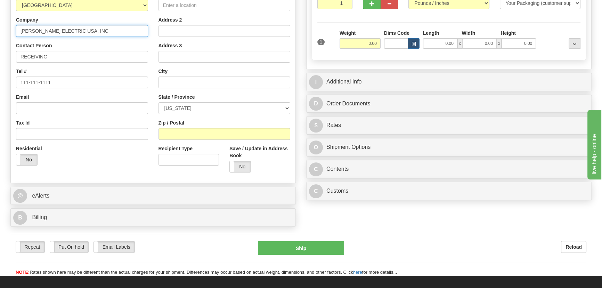
type input "SCHNEIDER ELECTRIC USA, INC"
click at [250, 6] on input "Street Address" at bounding box center [224, 5] width 132 height 12
paste input "330 WEAKLEY ROAD"
type input "330 WEAKLEY ROAD"
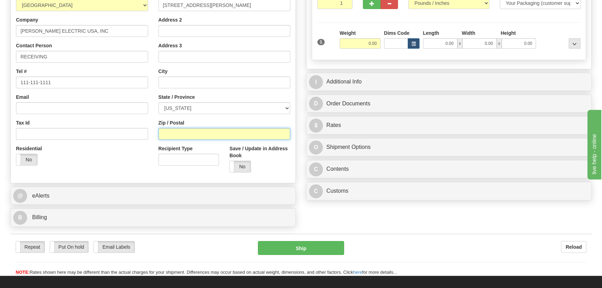
click at [222, 132] on input "Zip / Postal" at bounding box center [224, 134] width 132 height 12
paste input "37167"
type input "37167"
click at [102, 154] on div "Residential Yes No" at bounding box center [82, 158] width 142 height 26
type input "SMYRNA"
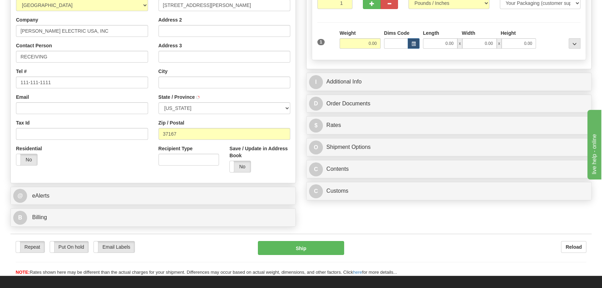
select select "TN"
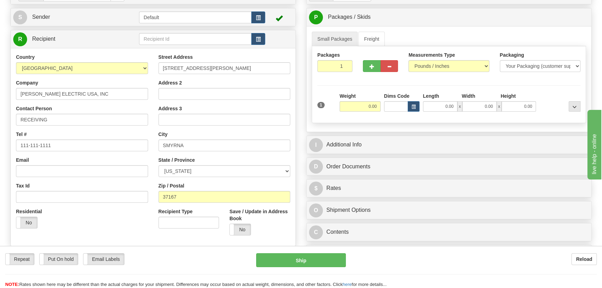
scroll to position [63, 0]
drag, startPoint x: 333, startPoint y: 69, endPoint x: 365, endPoint y: 80, distance: 33.7
click at [365, 80] on div "Packages 1 1 Measurements Type" at bounding box center [449, 85] width 274 height 77
type input "2"
click at [374, 104] on div "Packages 2 1 Measurements Type" at bounding box center [449, 85] width 274 height 77
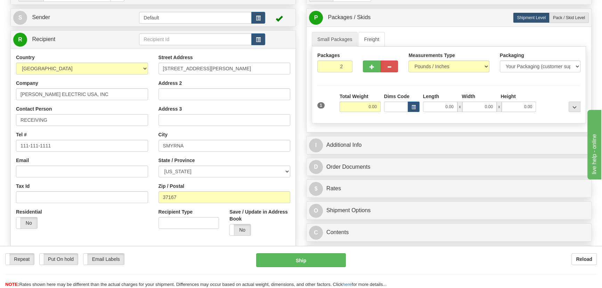
click at [366, 109] on input "0.00" at bounding box center [359, 106] width 41 height 10
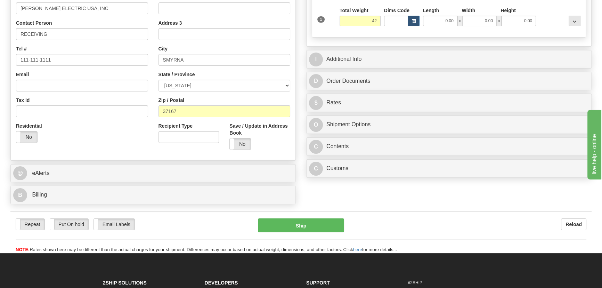
scroll to position [158, 0]
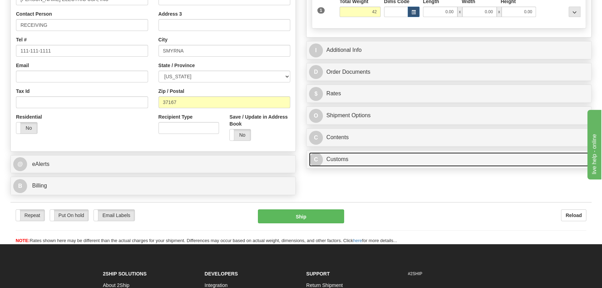
type input "42.00"
click at [414, 157] on link "C Customs" at bounding box center [449, 159] width 280 height 14
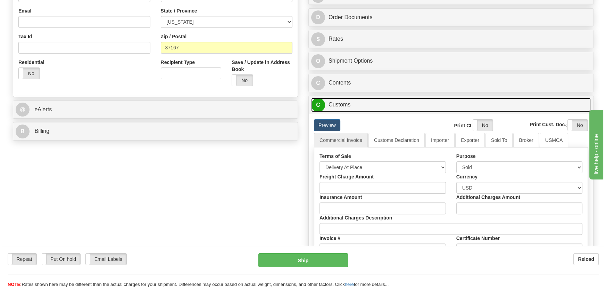
scroll to position [221, 0]
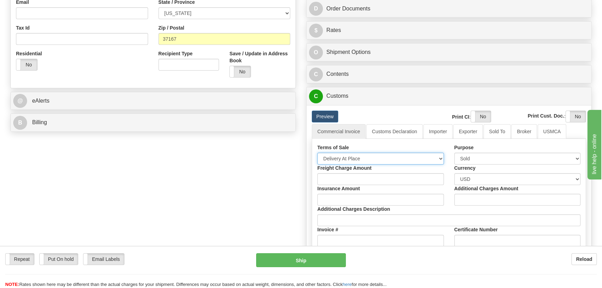
drag, startPoint x: 349, startPoint y: 155, endPoint x: 349, endPoint y: 162, distance: 6.9
click at [348, 159] on select "Free Carrier Free On Board Ex Works Delivered Duty Unpaid Delivered Duty Paid C…" at bounding box center [380, 159] width 126 height 12
click at [317, 153] on select "Free Carrier Free On Board Ex Works Delivered Duty Unpaid Delivered Duty Paid C…" at bounding box center [380, 159] width 126 height 12
drag, startPoint x: 361, startPoint y: 156, endPoint x: 356, endPoint y: 164, distance: 9.1
click at [361, 156] on select "Free Carrier Free On Board Ex Works Delivered Duty Unpaid Delivered Duty Paid C…" at bounding box center [380, 159] width 126 height 12
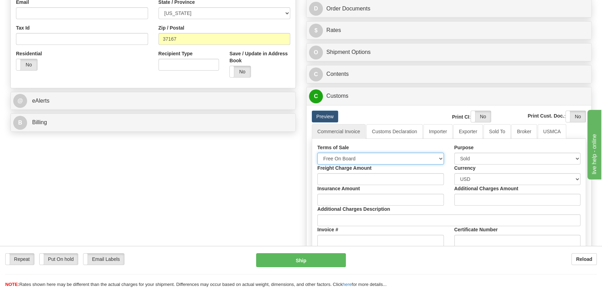
select select "7"
click at [317, 153] on select "Free Carrier Free On Board Ex Works Delivered Duty Unpaid Delivered Duty Paid C…" at bounding box center [380, 159] width 126 height 12
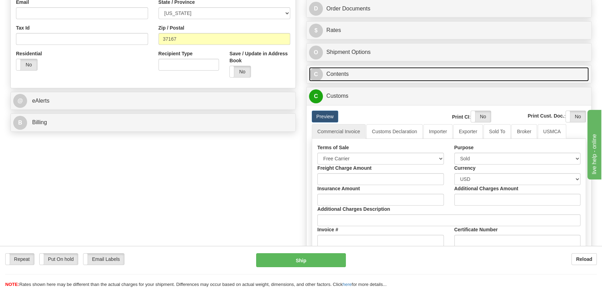
click at [502, 74] on link "C Contents" at bounding box center [449, 74] width 280 height 14
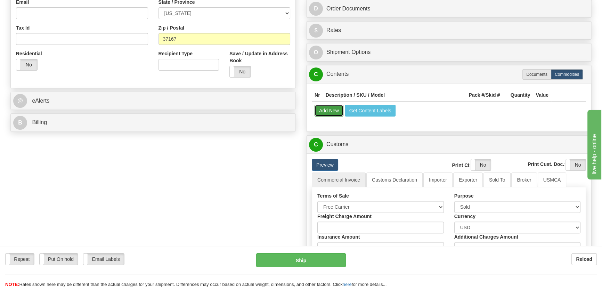
click at [332, 108] on button "Add New" at bounding box center [328, 111] width 29 height 12
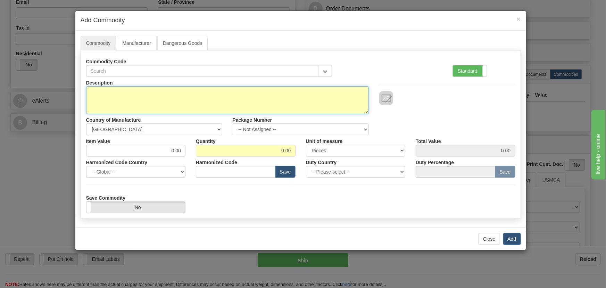
click at [236, 101] on textarea "Description" at bounding box center [227, 100] width 283 height 28
paste textarea "850EP5NNG5HNNANNAMSFC1ECNA4043X"
type textarea "850EP5NNG5HNNANNAMSFC1ECNA4043X"
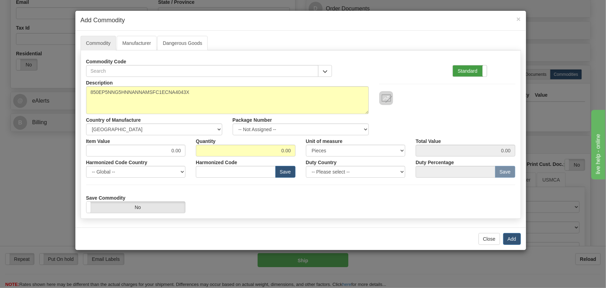
click at [470, 69] on label "Standard" at bounding box center [470, 70] width 34 height 11
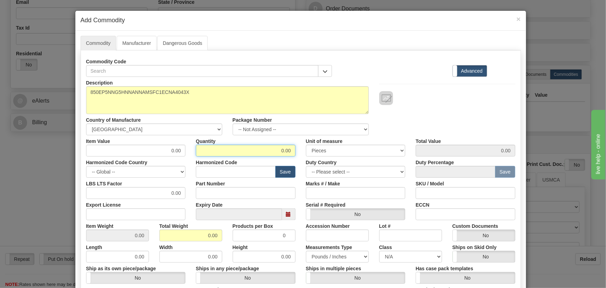
drag, startPoint x: 271, startPoint y: 152, endPoint x: 304, endPoint y: 165, distance: 35.6
click at [308, 162] on div "Description 850EP5NNG5HNNANNAMSFC1ECNA4043X Country of Manufacture -- Unknown -…" at bounding box center [300, 230] width 429 height 306
type input "2"
drag, startPoint x: 200, startPoint y: 234, endPoint x: 231, endPoint y: 242, distance: 31.7
click at [231, 242] on div "Description 850EP5NNG5HNNANNAMSFC1ECNA4043X Country of Manufacture -- Unknown -…" at bounding box center [300, 230] width 429 height 306
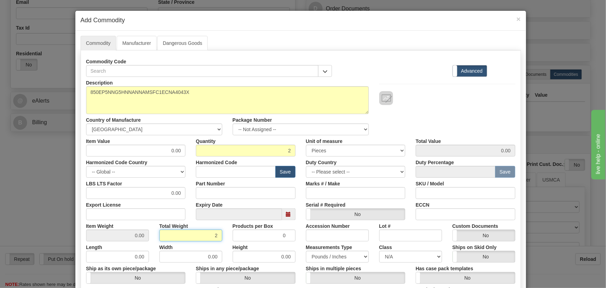
type input "2"
type input "1.0000"
click at [228, 241] on div "Height 0.00" at bounding box center [264, 251] width 73 height 21
drag, startPoint x: 170, startPoint y: 150, endPoint x: 196, endPoint y: 154, distance: 26.8
click at [195, 156] on div "Item Value 0.00 Quantity 2 Unit of measure 3 Thousand Square Inches Adjustments…" at bounding box center [301, 145] width 440 height 21
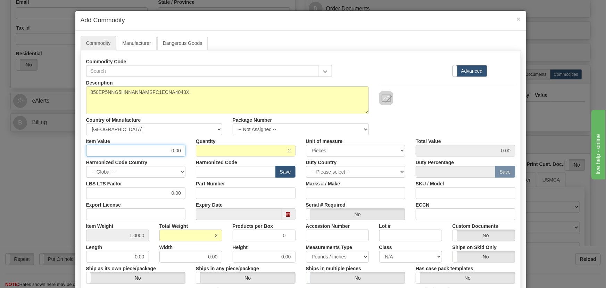
paste input "3.248,43"
type input "3248.43"
type input "6496.86"
click at [439, 122] on div "Description 850EP5NNG5HNNANNAMSFC1ECNA4043X Country of Manufacture -- Unknown -…" at bounding box center [301, 106] width 440 height 58
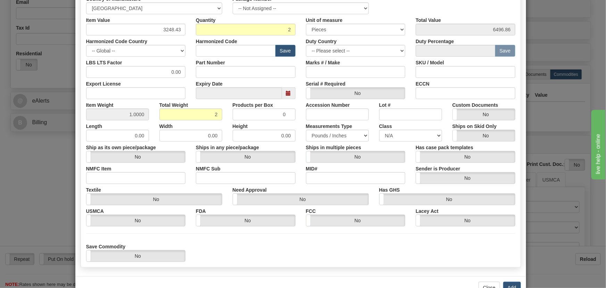
scroll to position [142, 0]
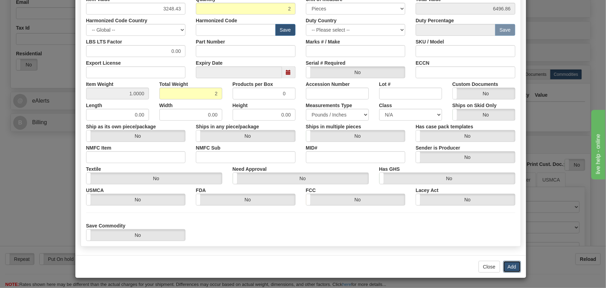
click at [504, 262] on button "Add" at bounding box center [513, 267] width 18 height 12
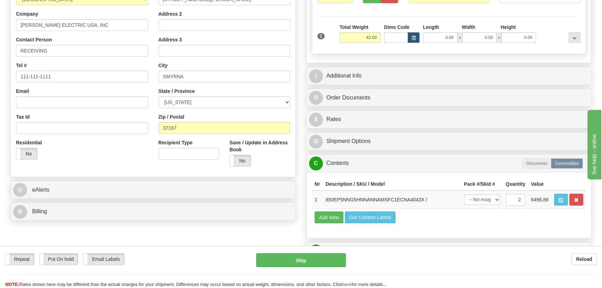
scroll to position [126, 0]
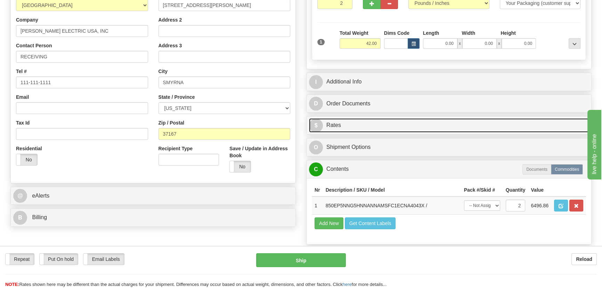
click at [530, 125] on link "$ Rates" at bounding box center [449, 125] width 280 height 14
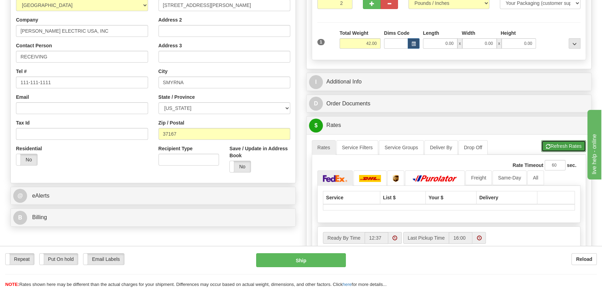
click at [554, 141] on button "Refresh Rates" at bounding box center [563, 146] width 45 height 12
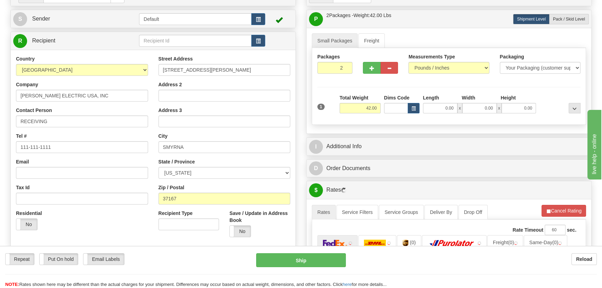
scroll to position [63, 0]
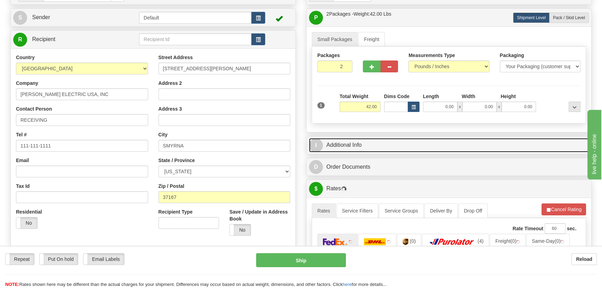
click at [516, 148] on link "I Additional Info" at bounding box center [449, 145] width 280 height 14
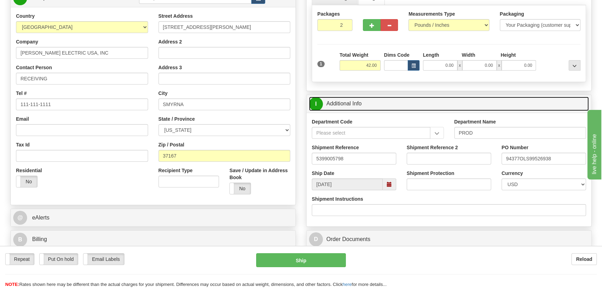
scroll to position [189, 0]
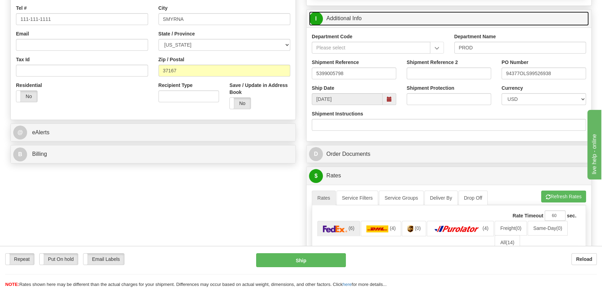
click at [553, 21] on link "I Additional Info" at bounding box center [449, 18] width 280 height 14
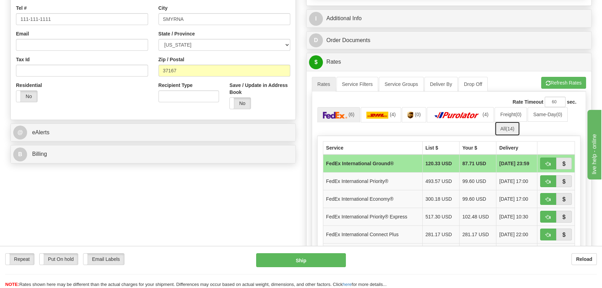
click at [513, 129] on span "(14)" at bounding box center [510, 129] width 9 height 6
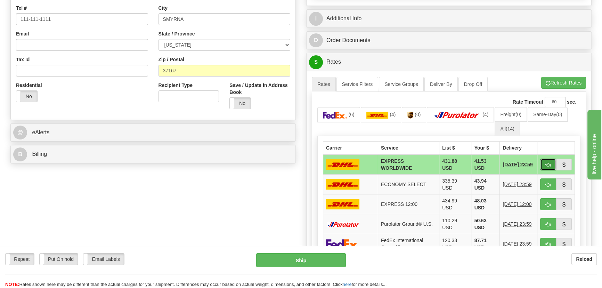
click at [546, 163] on span "button" at bounding box center [548, 165] width 5 height 5
type input "P"
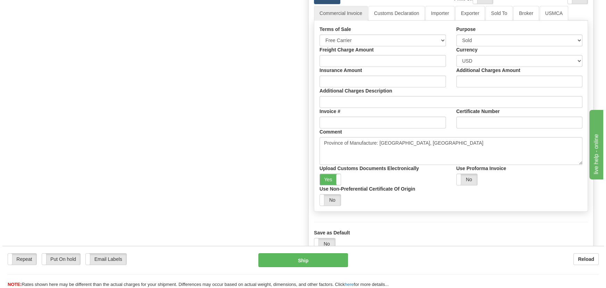
scroll to position [442, 0]
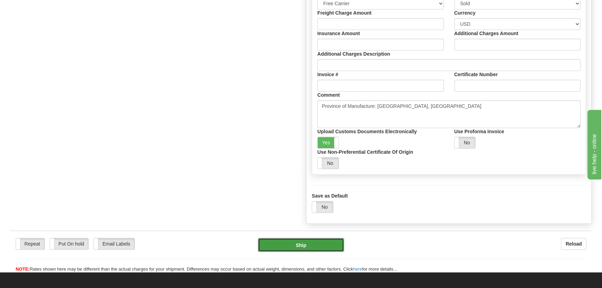
click at [305, 244] on button "Ship" at bounding box center [301, 245] width 87 height 14
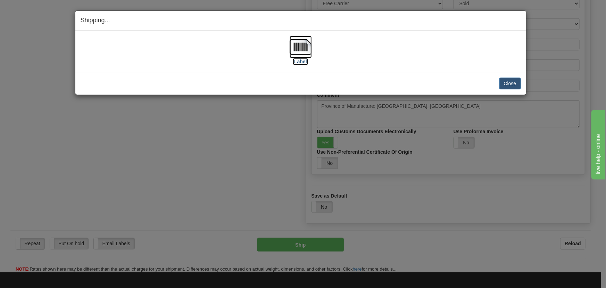
click at [307, 48] on img at bounding box center [301, 47] width 22 height 22
click at [509, 83] on button "Close" at bounding box center [511, 83] width 22 height 12
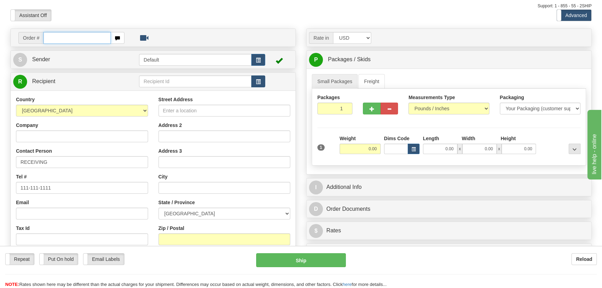
scroll to position [31, 0]
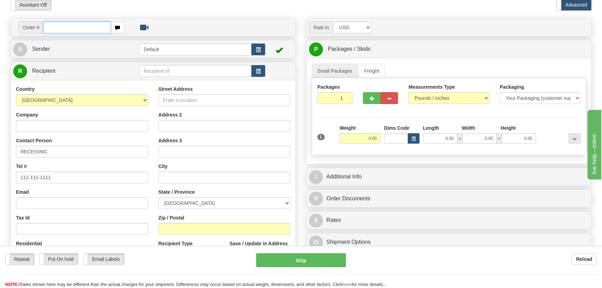
paste input "0086699915"
click at [55, 28] on input "0086699915" at bounding box center [76, 28] width 67 height 12
type input "86699915"
click at [231, 11] on body "Training Course Close Toggle navigation Settings Shipping Preferences New Recip…" at bounding box center [303, 113] width 606 height 288
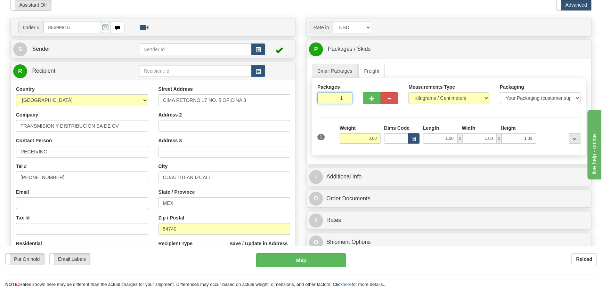
drag, startPoint x: 339, startPoint y: 97, endPoint x: 352, endPoint y: 104, distance: 15.0
click at [349, 101] on input "1" at bounding box center [334, 98] width 35 height 12
type input "2"
click at [455, 97] on div "Packages 2 1 Measurements Type" at bounding box center [449, 116] width 274 height 77
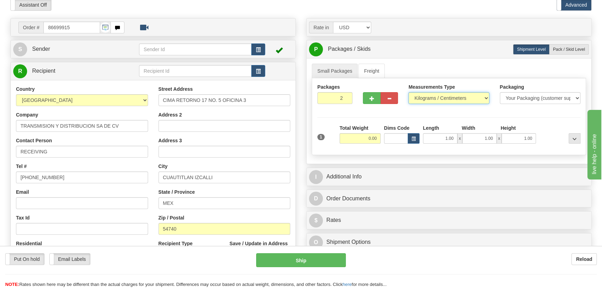
click at [451, 97] on select "Pounds / Inches Kilograms / Centimeters" at bounding box center [448, 98] width 81 height 12
click at [446, 97] on select "Pounds / Inches Kilograms / Centimeters" at bounding box center [448, 98] width 81 height 12
select select "0"
click at [408, 92] on select "Pounds / Inches Kilograms / Centimeters" at bounding box center [448, 98] width 81 height 12
drag, startPoint x: 356, startPoint y: 138, endPoint x: 396, endPoint y: 142, distance: 40.5
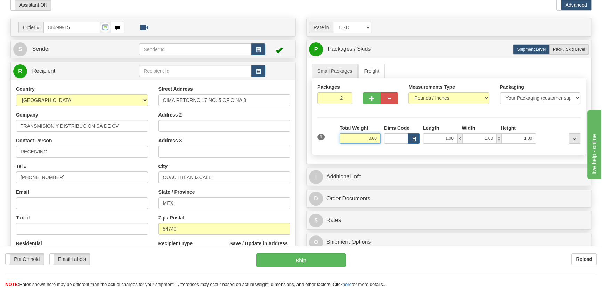
click at [400, 146] on div "1 Total Weight 0.00 Dims Code x" at bounding box center [449, 136] width 267 height 25
type input "68.00"
drag, startPoint x: 374, startPoint y: 137, endPoint x: 555, endPoint y: 123, distance: 180.9
click at [555, 123] on div "Packages 2 1 Measurements Type" at bounding box center [449, 116] width 274 height 77
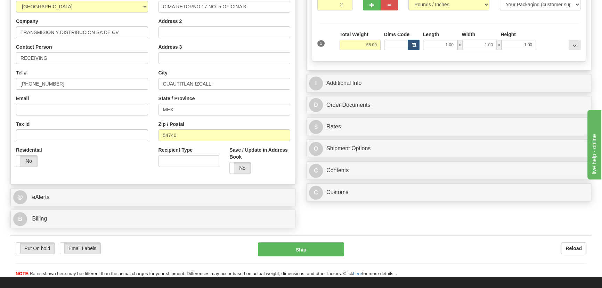
scroll to position [126, 0]
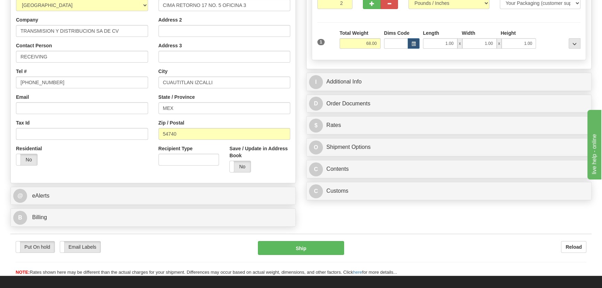
click at [159, 225] on div "B Billing" at bounding box center [153, 217] width 285 height 18
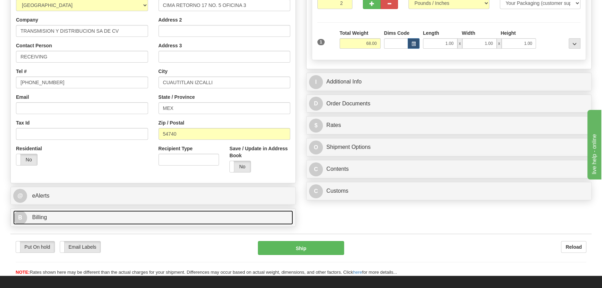
click at [160, 216] on link "B Billing" at bounding box center [153, 217] width 280 height 14
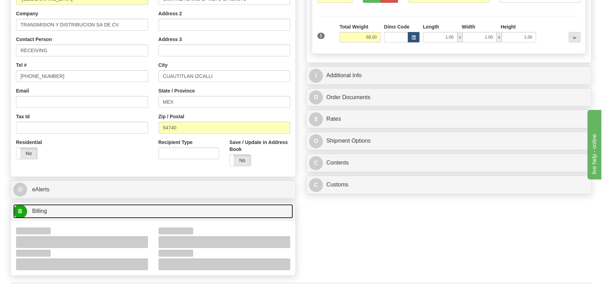
scroll to position [189, 0]
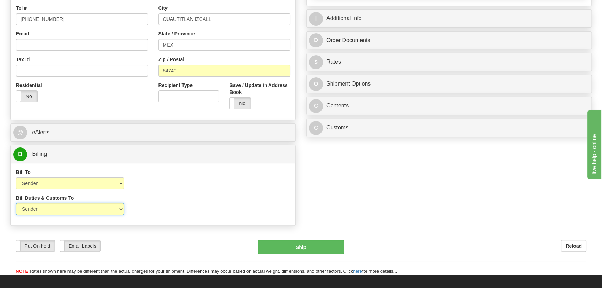
click at [76, 206] on select "Sender Recipient Third Party" at bounding box center [70, 209] width 108 height 12
select select "2"
click at [16, 203] on select "Sender Recipient Third Party" at bounding box center [70, 209] width 108 height 12
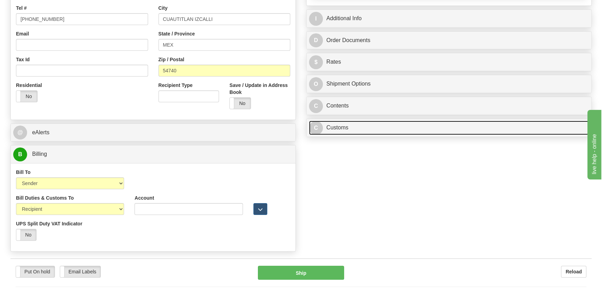
click at [466, 126] on link "C Customs" at bounding box center [449, 128] width 280 height 14
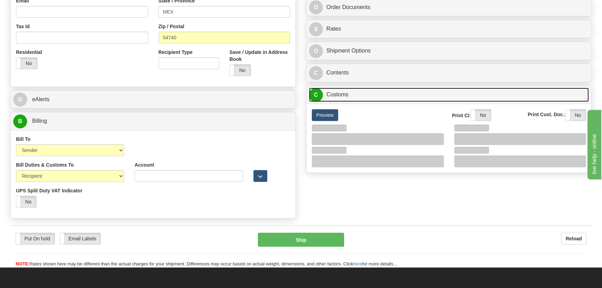
scroll to position [284, 0]
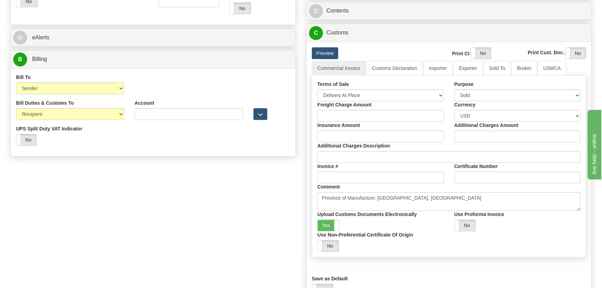
click at [392, 88] on div "Terms of Sale Free Carrier Free On Board Ex Works Delivered Duty Unpaid Deliver…" at bounding box center [380, 91] width 137 height 21
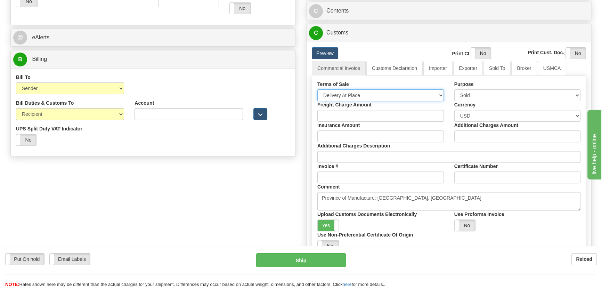
click at [385, 93] on select "Free Carrier Free On Board Ex Works Delivered Duty Unpaid Delivered Duty Paid C…" at bounding box center [380, 95] width 126 height 12
select select "7"
click at [317, 89] on select "Free Carrier Free On Board Ex Works Delivered Duty Unpaid Delivered Duty Paid C…" at bounding box center [380, 95] width 126 height 12
click at [434, 70] on link "Importer" at bounding box center [437, 68] width 29 height 15
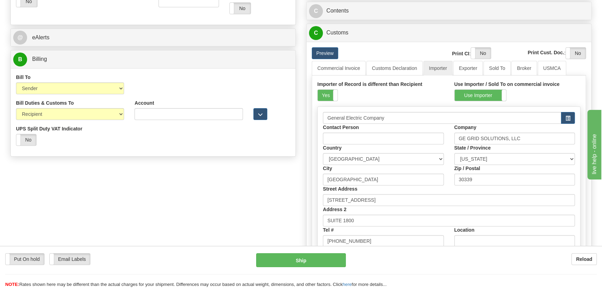
click at [342, 92] on div "Importer of Record is different than Recipient Yes No" at bounding box center [380, 91] width 126 height 21
click at [330, 94] on label "Yes" at bounding box center [328, 95] width 20 height 11
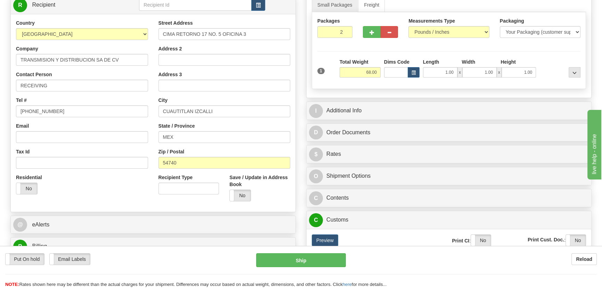
scroll to position [95, 0]
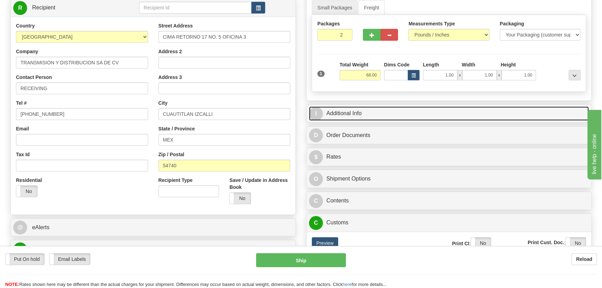
click at [504, 106] on link "I Additional Info" at bounding box center [449, 113] width 280 height 14
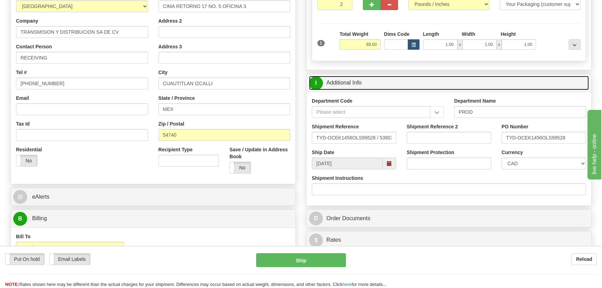
scroll to position [158, 0]
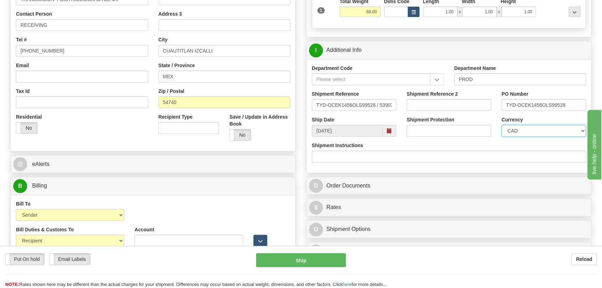
click at [532, 133] on select "CAD USD EUR ZAR RON ANG ARN AUD AUS AWG BBD BFR BGN BHD BMD BND BRC BRL CHP CKZ…" at bounding box center [543, 131] width 84 height 12
select select "1"
click at [501, 125] on select "CAD USD EUR ZAR RON ANG ARN AUD AUS AWG BBD BFR BGN BHD BMD BND BRC BRL CHP CKZ…" at bounding box center [543, 131] width 84 height 12
click at [453, 109] on input "Shipment Reference 2" at bounding box center [449, 105] width 84 height 12
drag, startPoint x: 447, startPoint y: 108, endPoint x: 403, endPoint y: 104, distance: 44.3
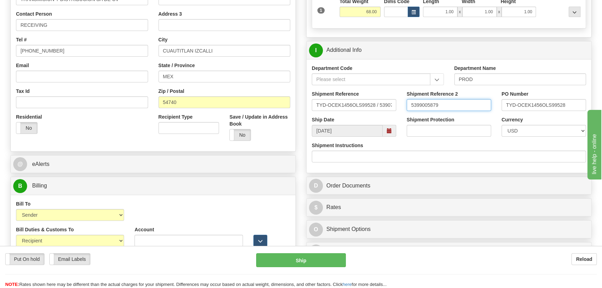
click at [403, 104] on div "Shipment Reference 2 5399005879" at bounding box center [448, 103] width 95 height 26
type input "5399005879"
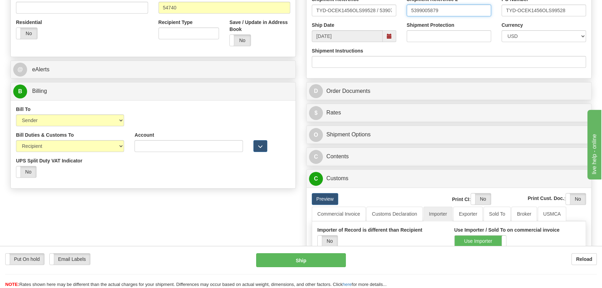
scroll to position [253, 0]
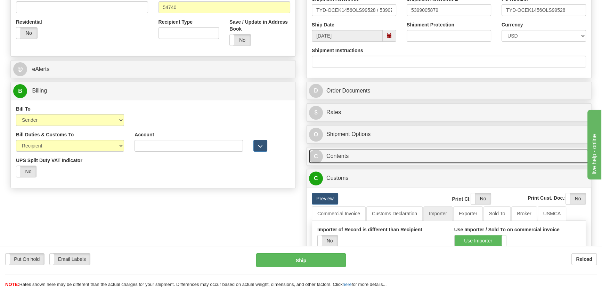
click at [462, 154] on link "C Contents" at bounding box center [449, 156] width 280 height 14
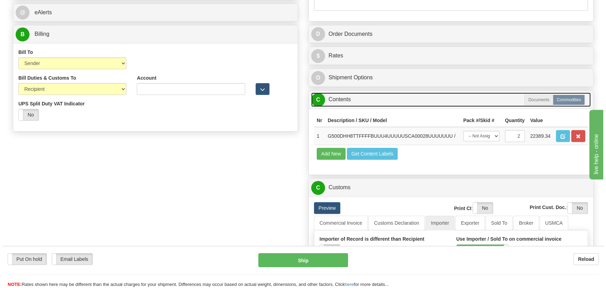
scroll to position [316, 0]
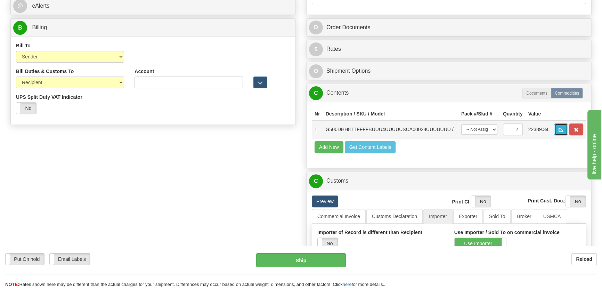
click at [559, 130] on span "button" at bounding box center [560, 130] width 5 height 5
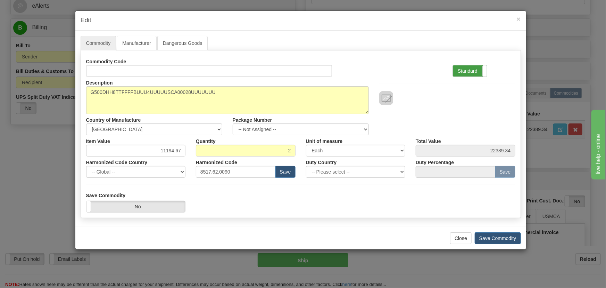
click at [477, 74] on label "Standard" at bounding box center [470, 70] width 34 height 11
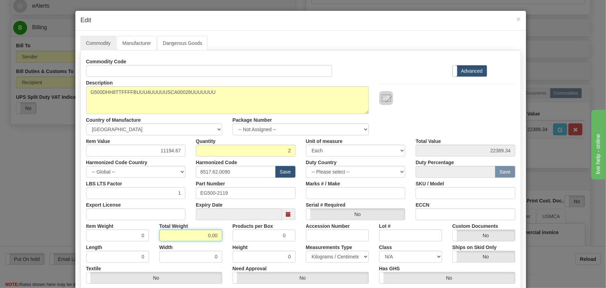
drag, startPoint x: 203, startPoint y: 237, endPoint x: 222, endPoint y: 241, distance: 19.6
click at [222, 241] on div "Commodity Code Standard Advanced Description G500DHH8TTFFFFBUUU4UUUUUSCA00028UU…" at bounding box center [300, 180] width 429 height 249
type input "2"
type input "1.0000"
click at [223, 242] on div "Width 0" at bounding box center [190, 251] width 73 height 21
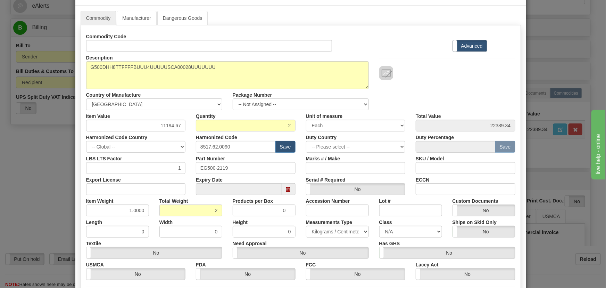
scroll to position [95, 0]
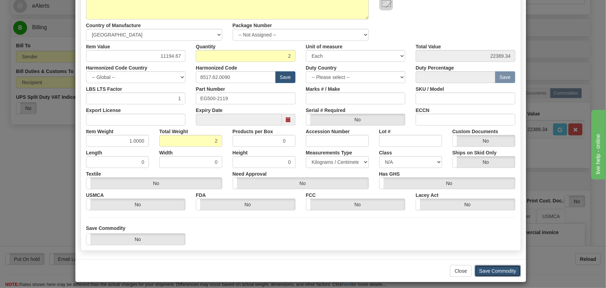
click at [496, 268] on button "Save Commodity" at bounding box center [498, 271] width 46 height 12
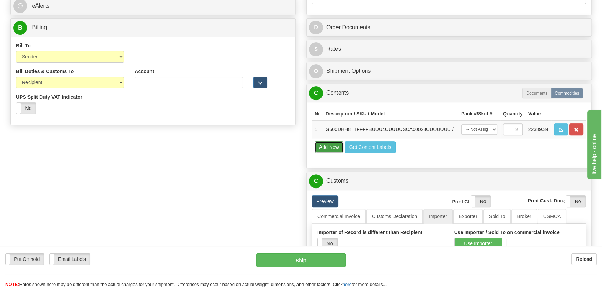
click at [338, 148] on button "Add New" at bounding box center [328, 147] width 29 height 12
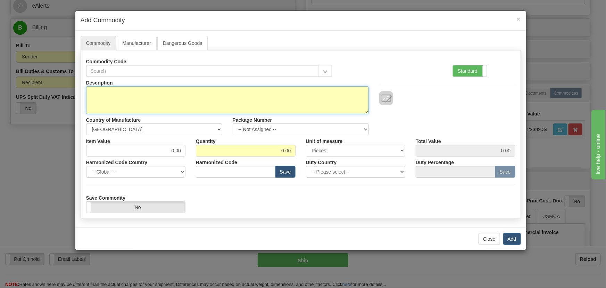
click at [292, 99] on textarea "Description" at bounding box center [227, 100] width 283 height 28
paste textarea "FREIGHT"
type textarea "FREIGHT"
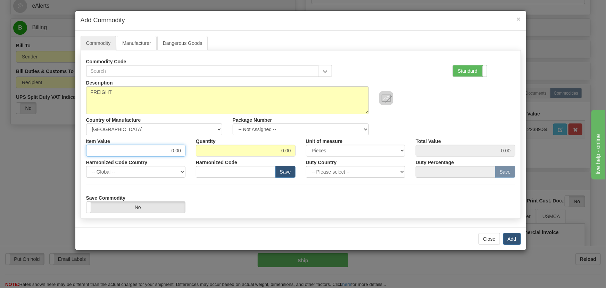
paste input "245.47"
drag, startPoint x: 170, startPoint y: 151, endPoint x: 206, endPoint y: 163, distance: 38.5
click at [206, 163] on div "Description FREIGHT Country of Manufacture -- Unknown -- AFGHANISTAN ALAND ISLA…" at bounding box center [300, 145] width 429 height 136
type input "245.47"
drag, startPoint x: 305, startPoint y: 159, endPoint x: 316, endPoint y: 162, distance: 11.6
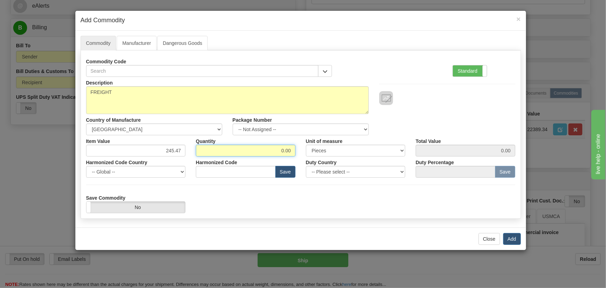
click at [316, 162] on div "Description FREIGHT Country of Manufacture -- Unknown -- AFGHANISTAN ALAND ISLA…" at bounding box center [300, 145] width 429 height 136
type input "1"
type input "245.47"
click at [471, 74] on label "Standard" at bounding box center [470, 70] width 34 height 11
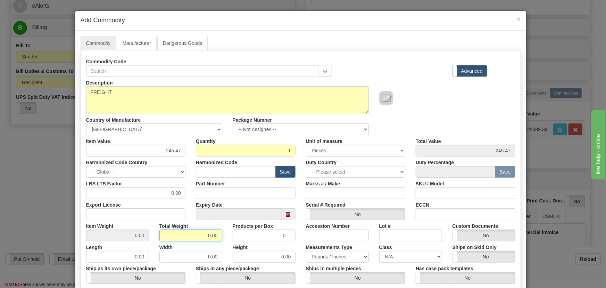
drag, startPoint x: 202, startPoint y: 232, endPoint x: 219, endPoint y: 236, distance: 17.8
click at [219, 236] on input "0.00" at bounding box center [190, 235] width 63 height 12
click at [219, 236] on input "1" at bounding box center [190, 235] width 63 height 12
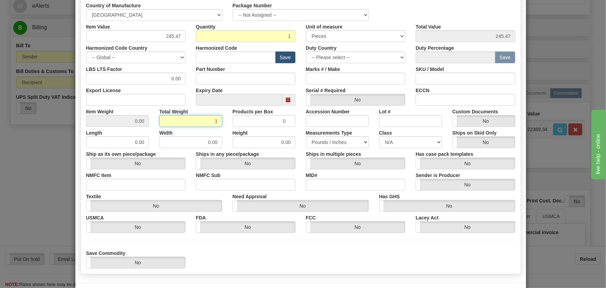
scroll to position [126, 0]
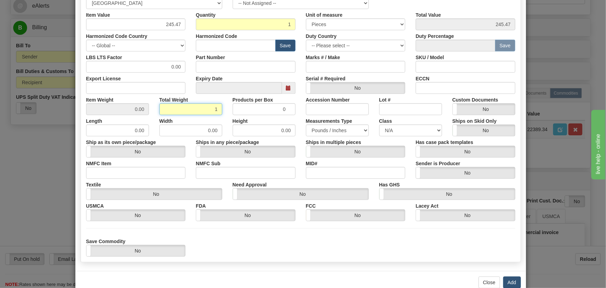
type input "1"
type input "1.0000"
click at [511, 281] on button "Add" at bounding box center [513, 282] width 18 height 12
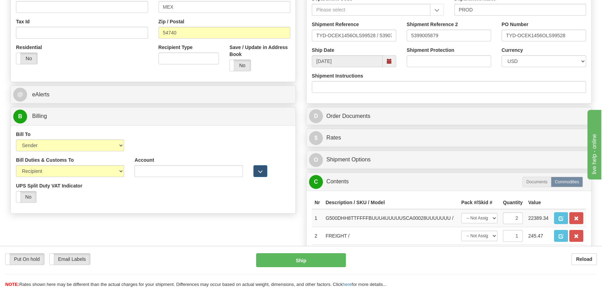
scroll to position [221, 0]
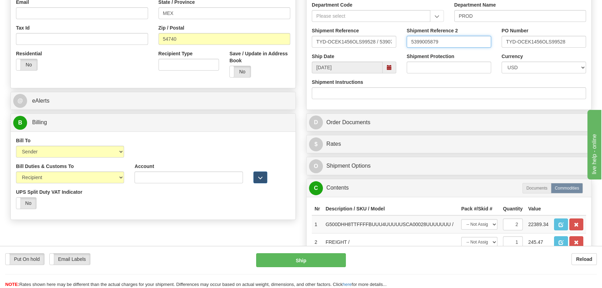
drag, startPoint x: 467, startPoint y: 39, endPoint x: 388, endPoint y: 49, distance: 79.4
click at [388, 49] on div "Shipment Reference TYD-OCEK1456OLS99528 / 539074 Shipment Reference 2 539900587…" at bounding box center [448, 40] width 285 height 26
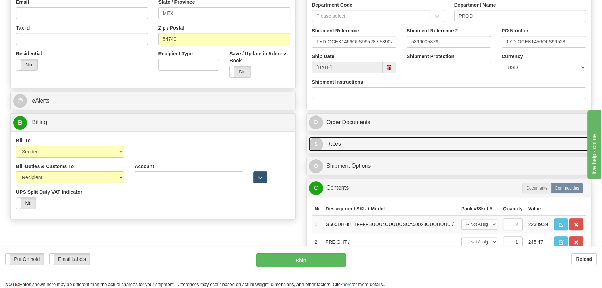
click at [495, 142] on link "$ Rates" at bounding box center [449, 144] width 280 height 14
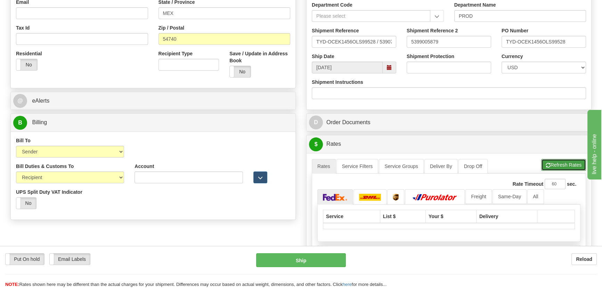
click at [561, 160] on button "Refresh Rates" at bounding box center [563, 165] width 45 height 12
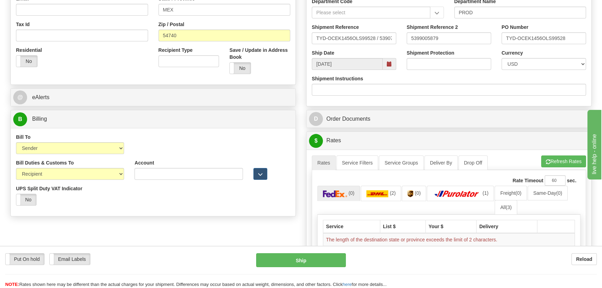
scroll to position [158, 0]
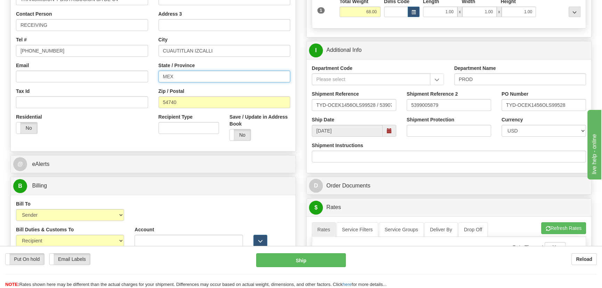
drag, startPoint x: 191, startPoint y: 77, endPoint x: 141, endPoint y: 76, distance: 50.0
click at [141, 76] on div "Country AFGHANISTAN ALAND ISLANDS ALBANIA ALGERIA AMERICAN SAMOA ANDORRA ANGOLA…" at bounding box center [153, 52] width 285 height 187
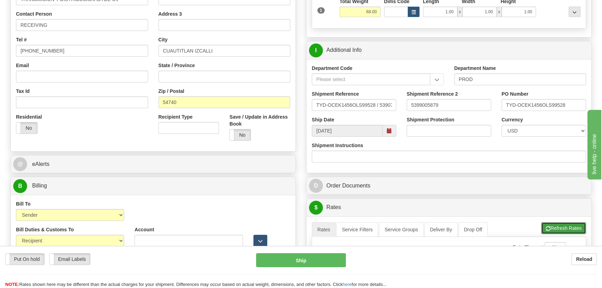
drag, startPoint x: 552, startPoint y: 224, endPoint x: 521, endPoint y: 208, distance: 35.0
click at [551, 223] on button "Refresh Rates" at bounding box center [563, 228] width 45 height 12
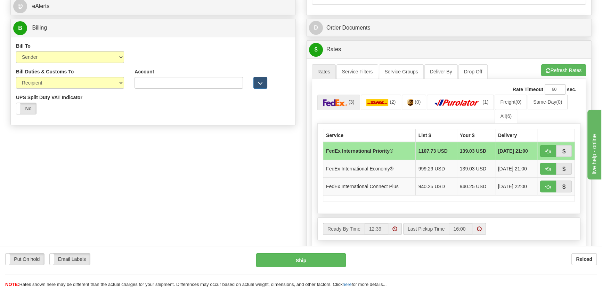
scroll to position [316, 0]
click at [546, 150] on span "button" at bounding box center [548, 151] width 5 height 5
type input "01"
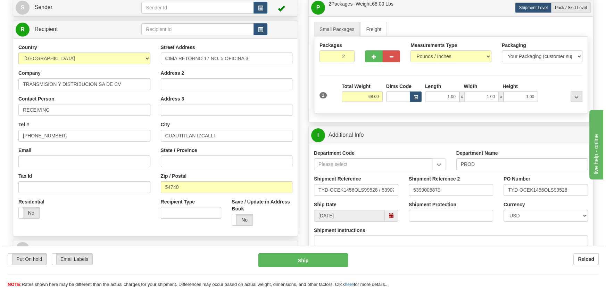
scroll to position [63, 0]
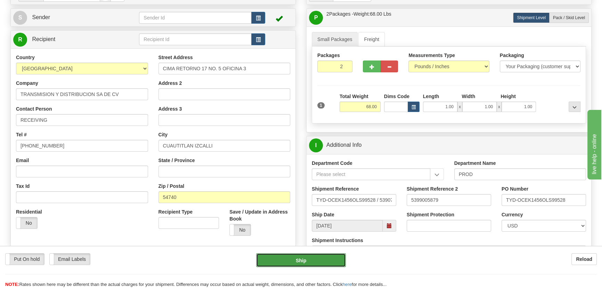
click at [308, 258] on button "Ship" at bounding box center [301, 260] width 90 height 14
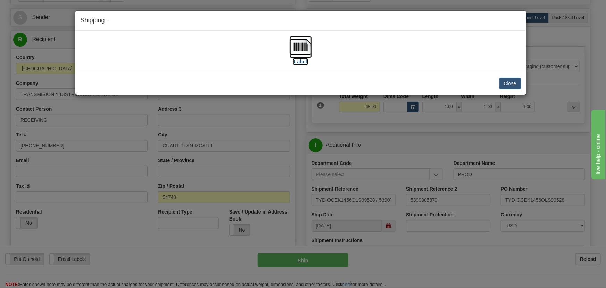
click at [305, 49] on img at bounding box center [301, 47] width 22 height 22
drag, startPoint x: 513, startPoint y: 81, endPoint x: 508, endPoint y: 83, distance: 4.5
click at [513, 81] on button "Close" at bounding box center [511, 83] width 22 height 12
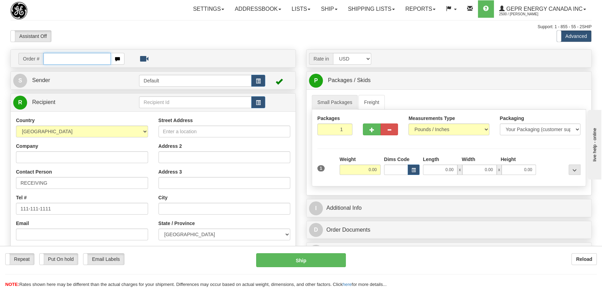
paste input "0086699973"
click at [53, 58] on input "0086699973" at bounding box center [76, 59] width 67 height 12
type input "86699973"
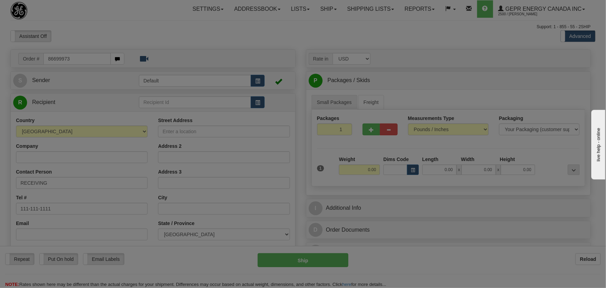
click at [394, 44] on body "Training Course Close Toggle navigation Settings Shipping Preferences New Recip…" at bounding box center [303, 144] width 606 height 288
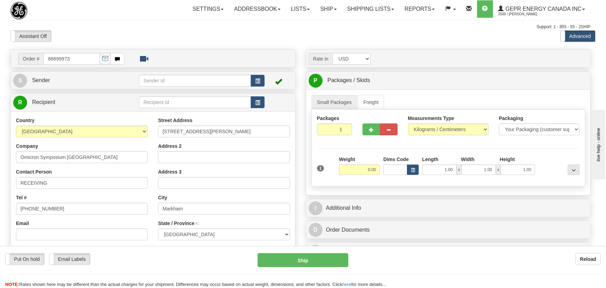
type input "MARKHAM"
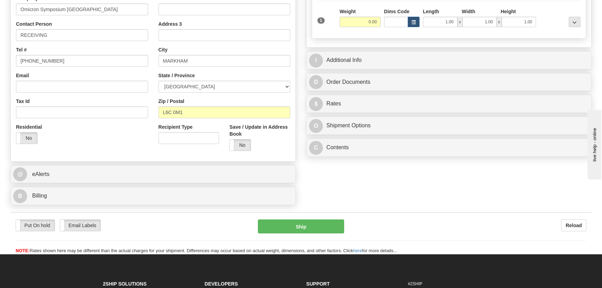
scroll to position [158, 0]
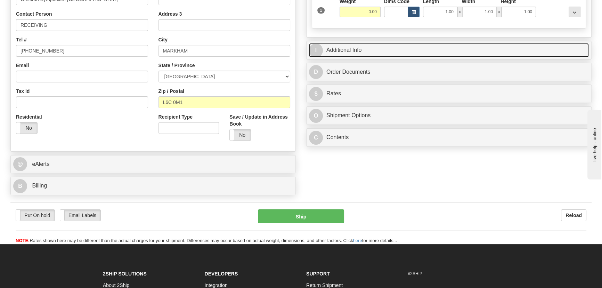
click at [460, 47] on link "I Additional Info" at bounding box center [449, 50] width 280 height 14
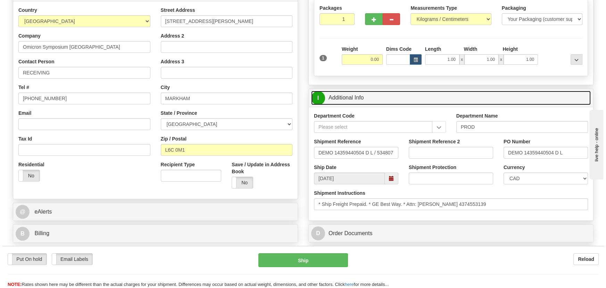
scroll to position [0, 0]
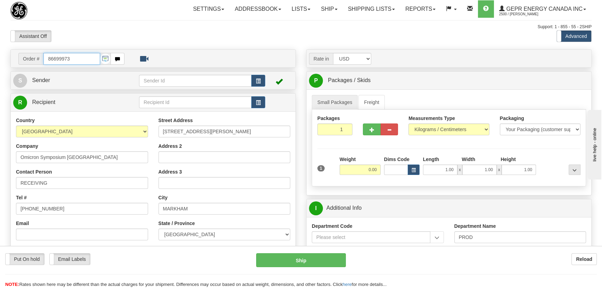
drag, startPoint x: 81, startPoint y: 56, endPoint x: 6, endPoint y: 50, distance: 75.3
click at [19, 53] on div "Order # 86699973" at bounding box center [71, 59] width 106 height 12
paste input "72404"
type input "86672404"
click at [74, 42] on body "Training Course Close Toggle navigation Settings Shipping Preferences New Recip…" at bounding box center [303, 144] width 606 height 288
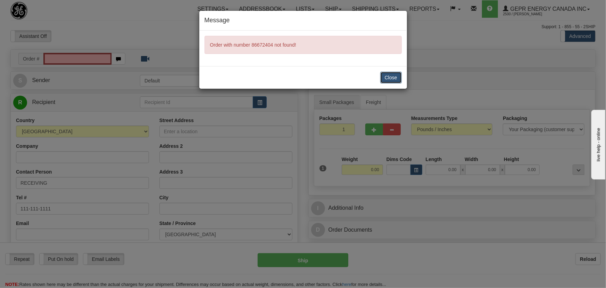
click at [389, 76] on button "Close" at bounding box center [391, 78] width 22 height 12
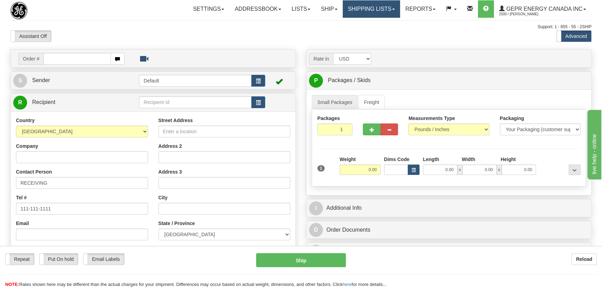
click at [365, 7] on link "Shipping lists" at bounding box center [371, 8] width 57 height 17
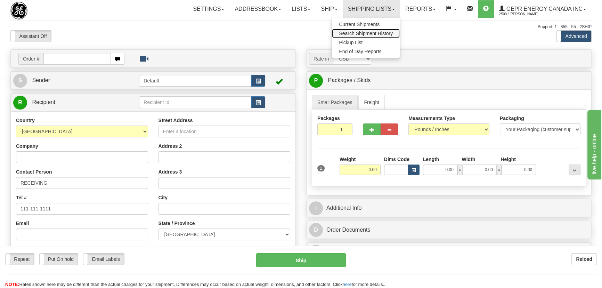
click at [365, 34] on span "Search Shipment History" at bounding box center [366, 34] width 54 height 6
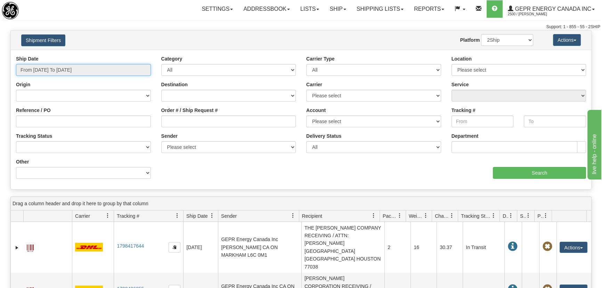
click at [76, 73] on input "From [DATE] To [DATE]" at bounding box center [83, 70] width 135 height 12
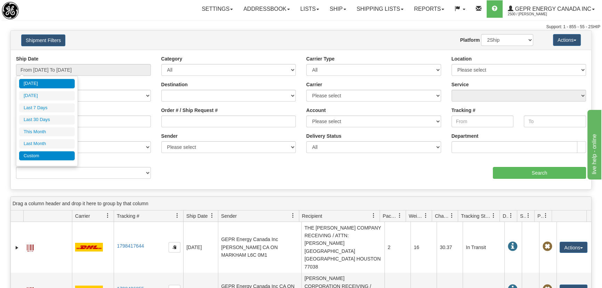
click at [50, 151] on li "Custom" at bounding box center [47, 155] width 56 height 9
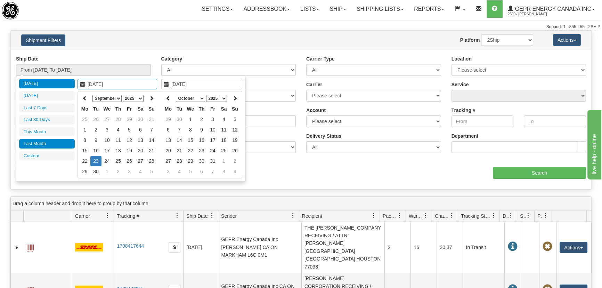
type input "[DATE]"
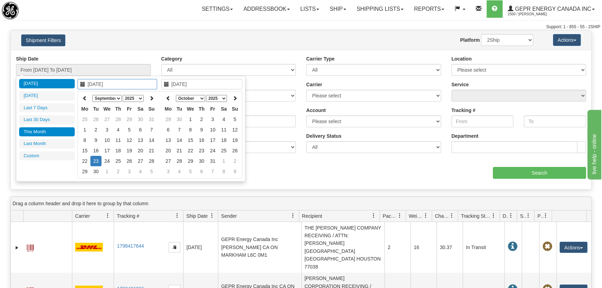
type input "[DATE]"
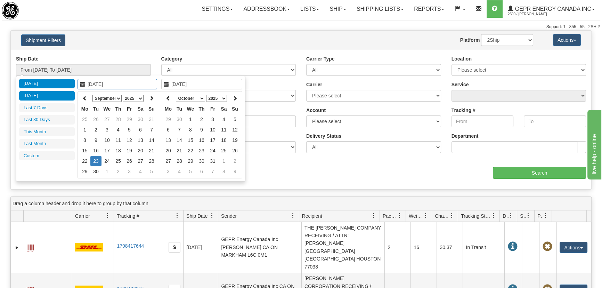
type input "[DATE]"
click at [85, 96] on icon at bounding box center [84, 98] width 5 height 5
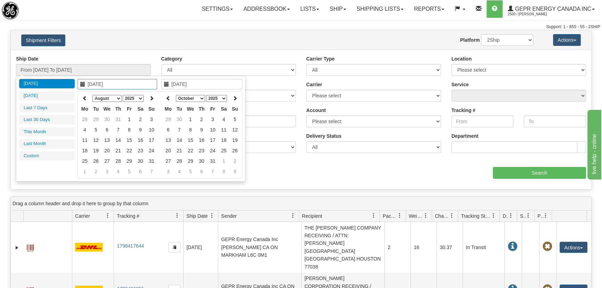
click at [85, 96] on icon at bounding box center [84, 98] width 5 height 5
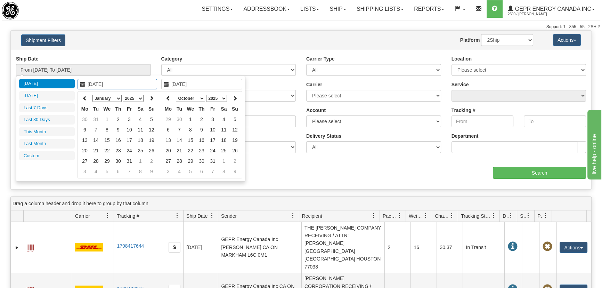
click at [85, 96] on icon at bounding box center [84, 98] width 5 height 5
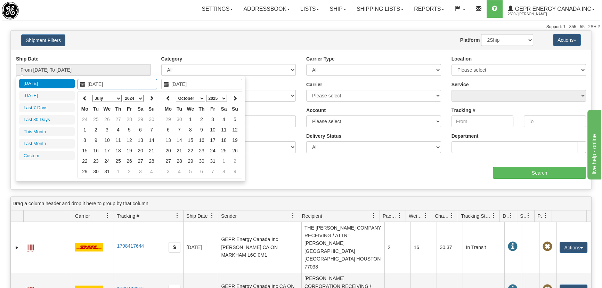
click at [85, 96] on icon at bounding box center [84, 98] width 5 height 5
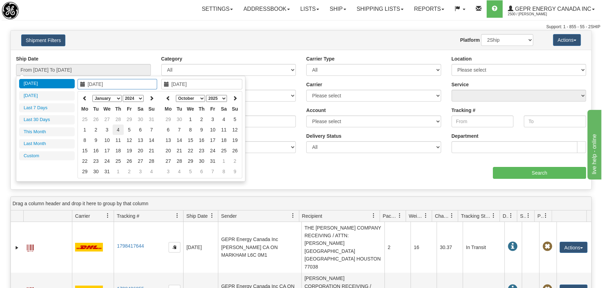
type input "01/04/2024"
click at [118, 125] on td "4" at bounding box center [118, 129] width 11 height 10
click at [169, 97] on icon at bounding box center [168, 98] width 5 height 5
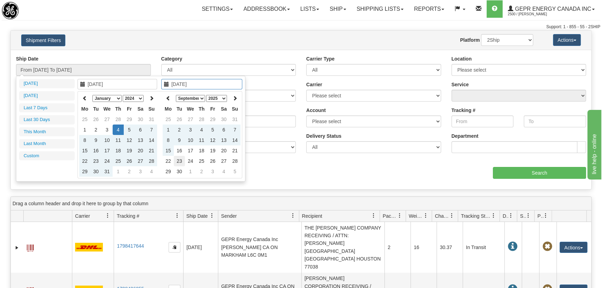
type input "[DATE]"
click at [180, 159] on td "23" at bounding box center [179, 161] width 11 height 10
type input "From 01/04/2024 To 09/23/2025"
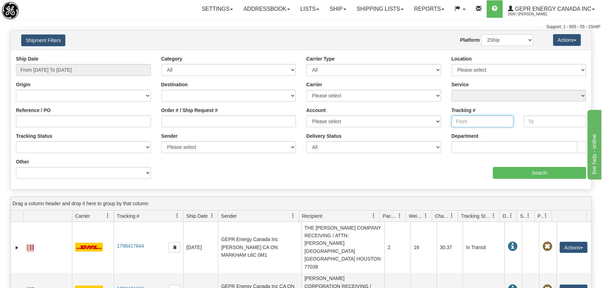
click at [474, 122] on input "Tracking #" at bounding box center [482, 121] width 62 height 12
paste input "6991519953"
type input "6991519953"
click at [537, 120] on input "text" at bounding box center [555, 121] width 62 height 12
paste input "6991519953"
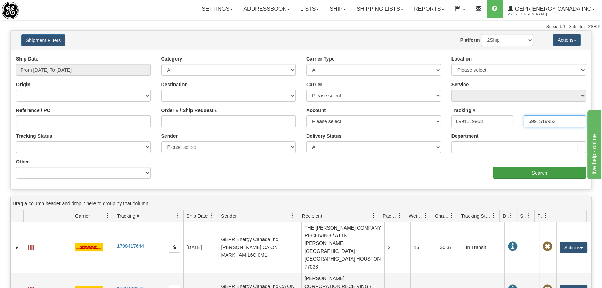
type input "6991519953"
click at [541, 172] on input "Search" at bounding box center [539, 173] width 93 height 12
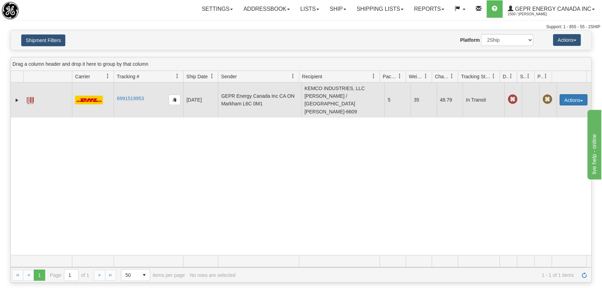
click at [567, 94] on button "Actions" at bounding box center [573, 99] width 28 height 11
click at [551, 108] on link "Repeat" at bounding box center [559, 112] width 56 height 9
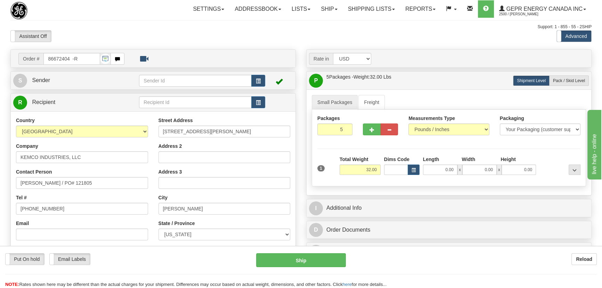
drag, startPoint x: 519, startPoint y: 186, endPoint x: 489, endPoint y: 247, distance: 68.1
drag, startPoint x: 489, startPoint y: 247, endPoint x: 354, endPoint y: 136, distance: 174.6
click at [354, 136] on div "Packages 5 1" at bounding box center [335, 128] width 46 height 26
type input "2"
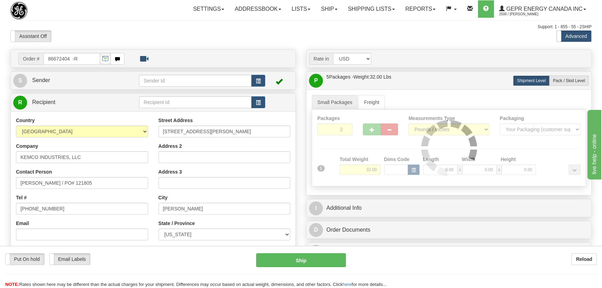
click at [378, 149] on div "Packages 2 1 Measurements Type" at bounding box center [449, 147] width 274 height 77
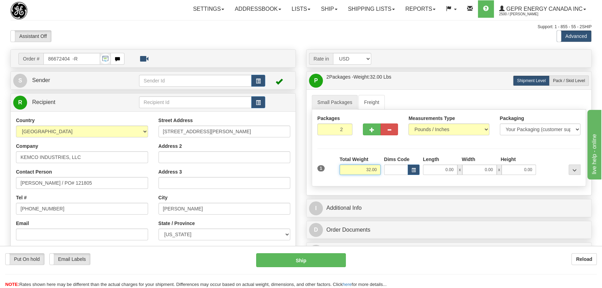
drag, startPoint x: 365, startPoint y: 167, endPoint x: 380, endPoint y: 174, distance: 16.7
click at [380, 171] on div "Total Weight 32.00" at bounding box center [360, 168] width 44 height 24
type input "35.00"
click at [441, 35] on div "Assistant On Assistant Off Do a return Do a return Previous Next Standard Advan…" at bounding box center [300, 36] width 591 height 12
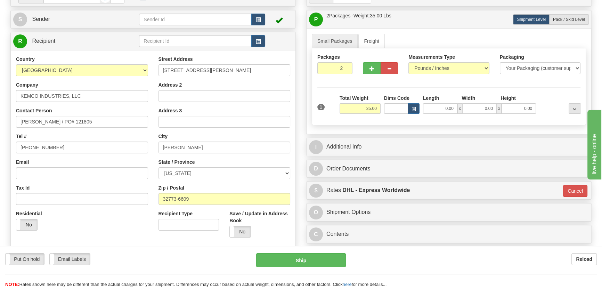
scroll to position [63, 0]
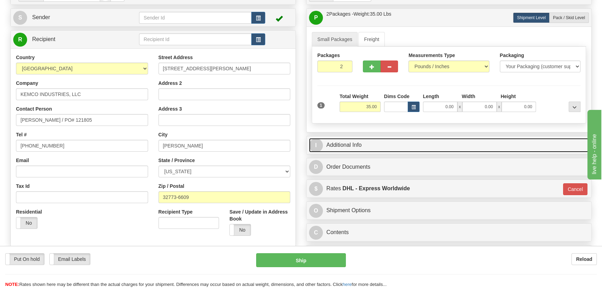
click at [479, 139] on link "I Additional Info" at bounding box center [449, 145] width 280 height 14
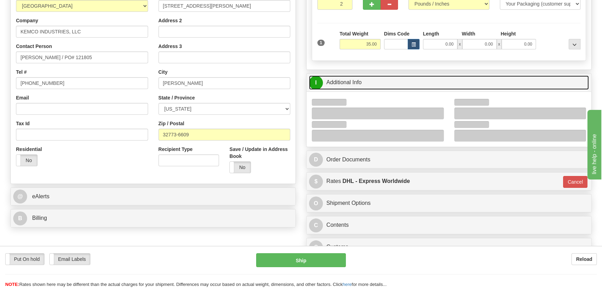
scroll to position [126, 0]
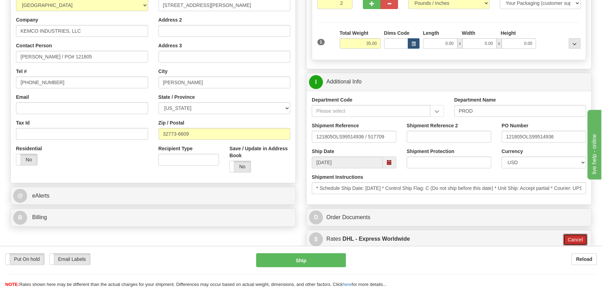
click at [571, 237] on button "Cancel" at bounding box center [575, 240] width 24 height 12
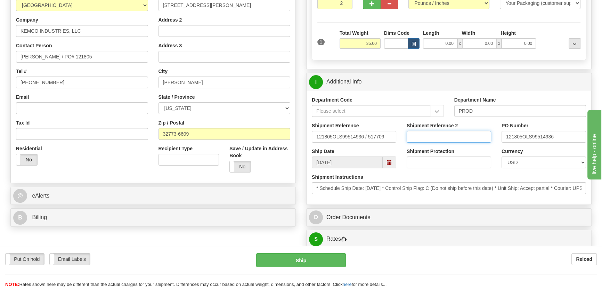
click at [465, 134] on input "Shipment Reference 2" at bounding box center [449, 137] width 84 height 12
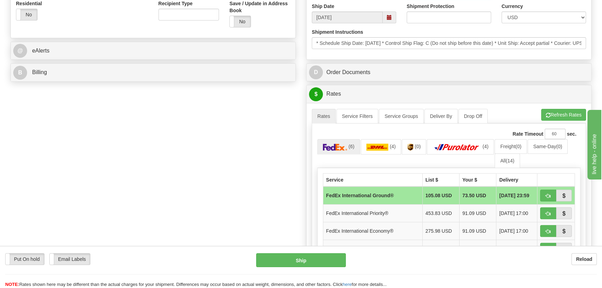
scroll to position [284, 0]
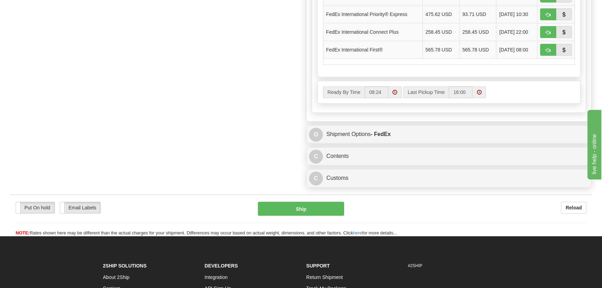
type input "5399003857"
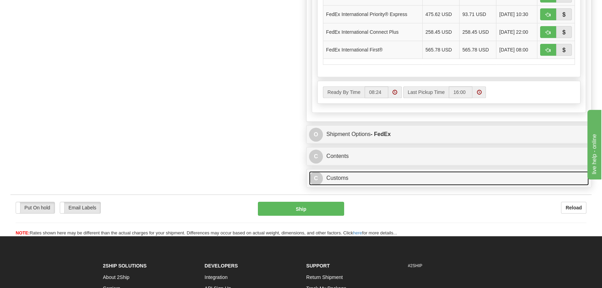
click at [447, 176] on link "C Customs" at bounding box center [449, 178] width 280 height 14
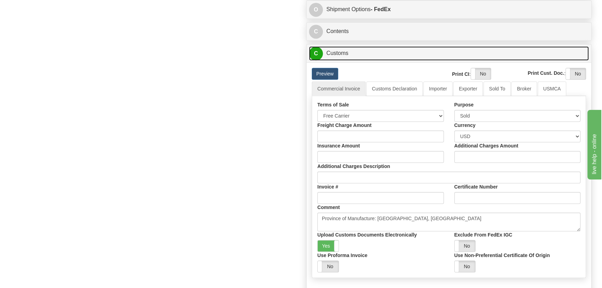
scroll to position [632, 0]
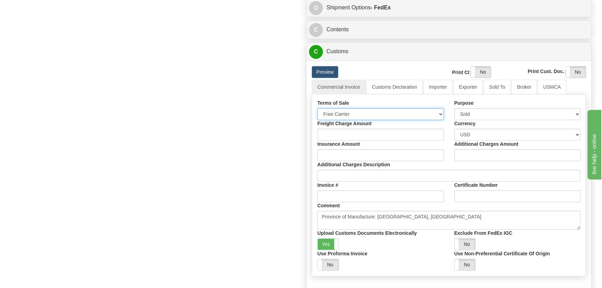
click at [374, 112] on select "Free Carrier Free On Board Ex Works Delivered Duty Unpaid Delivered Duty Paid C…" at bounding box center [380, 114] width 126 height 12
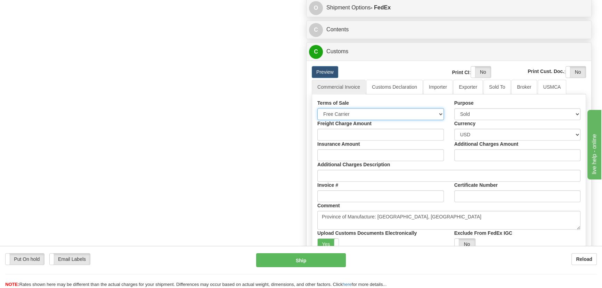
click at [374, 112] on select "Free Carrier Free On Board Ex Works Delivered Duty Unpaid Delivered Duty Paid C…" at bounding box center [380, 114] width 126 height 12
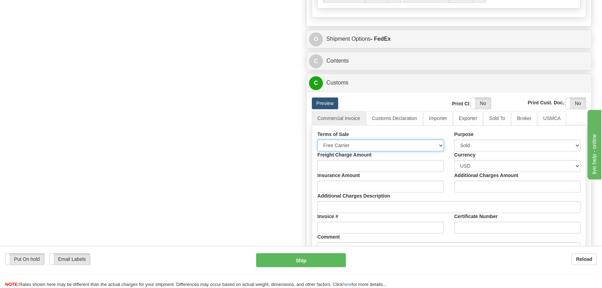
scroll to position [600, 0]
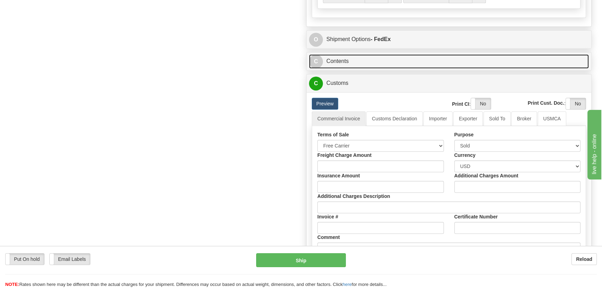
click at [507, 61] on link "C Contents" at bounding box center [449, 61] width 280 height 14
